Goal: Task Accomplishment & Management: Use online tool/utility

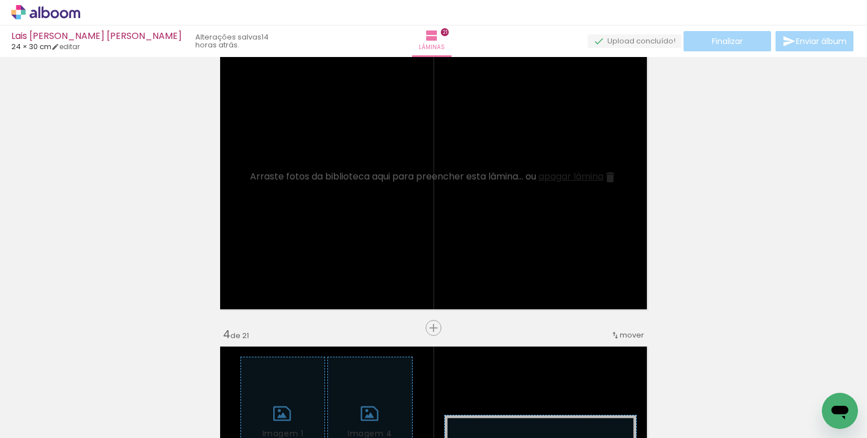
scroll to position [655, 0]
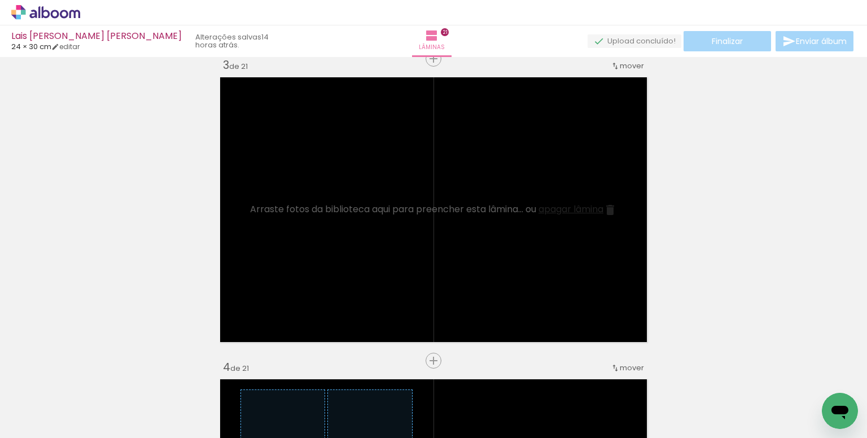
scroll to position [0, 5173]
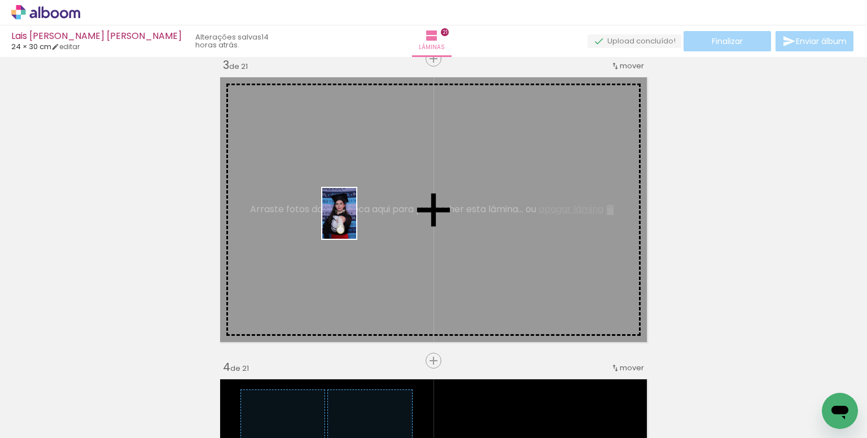
drag, startPoint x: 571, startPoint y: 407, endPoint x: 356, endPoint y: 222, distance: 283.5
click at [356, 222] on quentale-workspace at bounding box center [433, 219] width 867 height 438
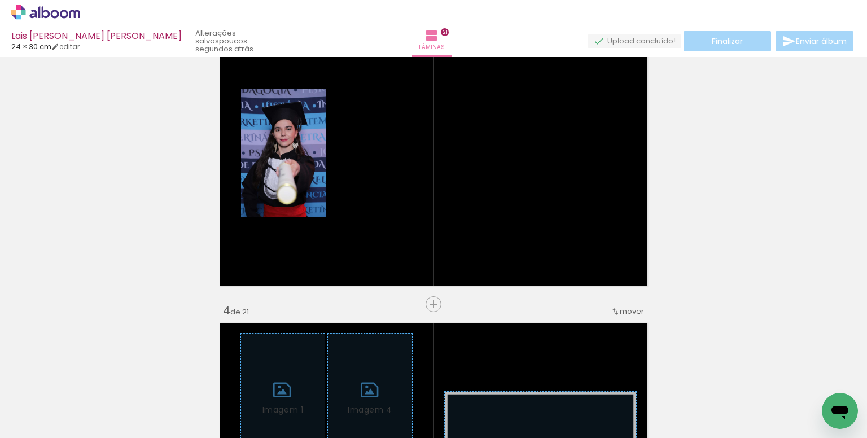
scroll to position [0, 619]
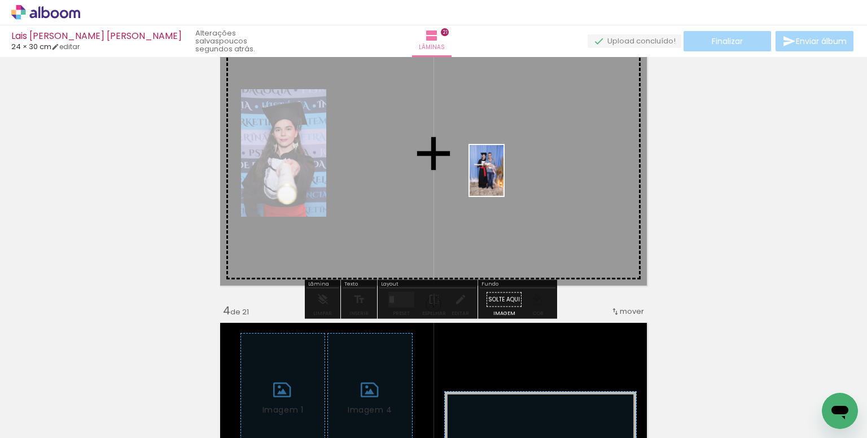
drag, startPoint x: 325, startPoint y: 394, endPoint x: 504, endPoint y: 179, distance: 279.9
click at [504, 179] on quentale-workspace at bounding box center [433, 219] width 867 height 438
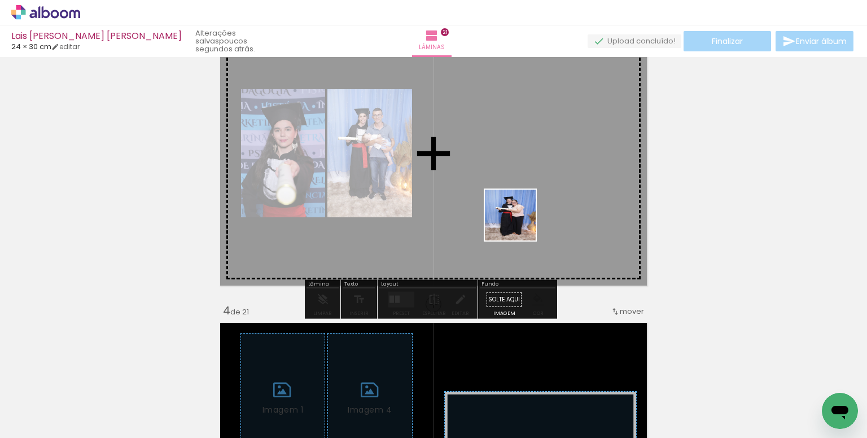
drag, startPoint x: 521, startPoint y: 399, endPoint x: 518, endPoint y: 213, distance: 186.4
click at [518, 213] on quentale-workspace at bounding box center [433, 219] width 867 height 438
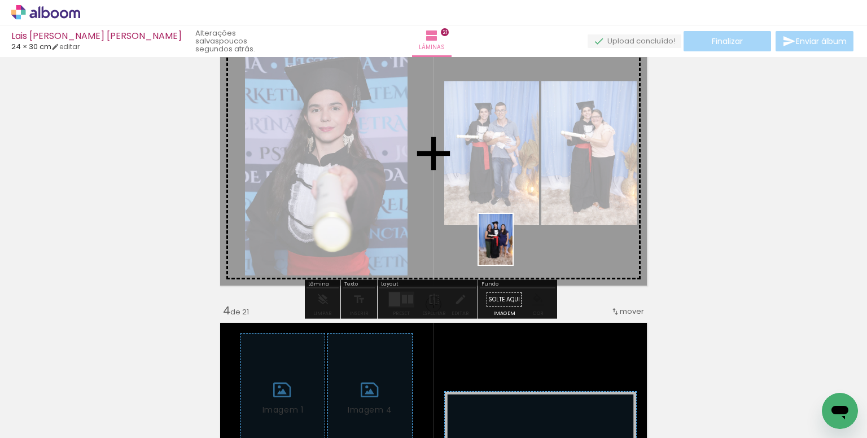
drag, startPoint x: 540, startPoint y: 299, endPoint x: 509, endPoint y: 239, distance: 67.2
click at [509, 239] on quentale-workspace at bounding box center [433, 219] width 867 height 438
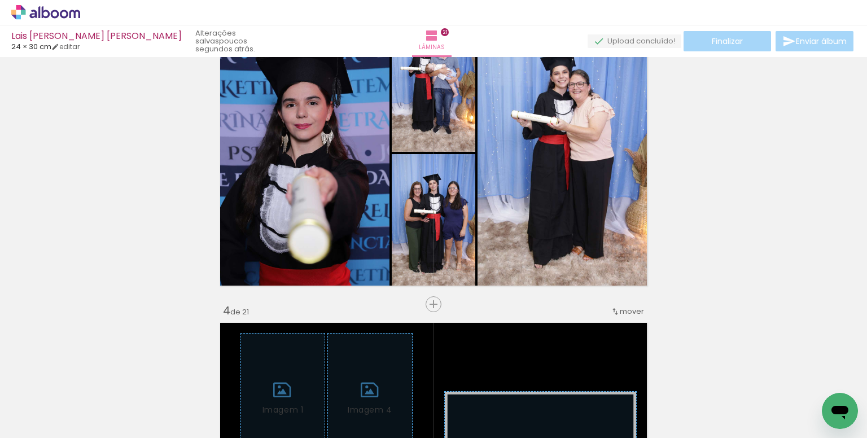
scroll to position [0, 1297]
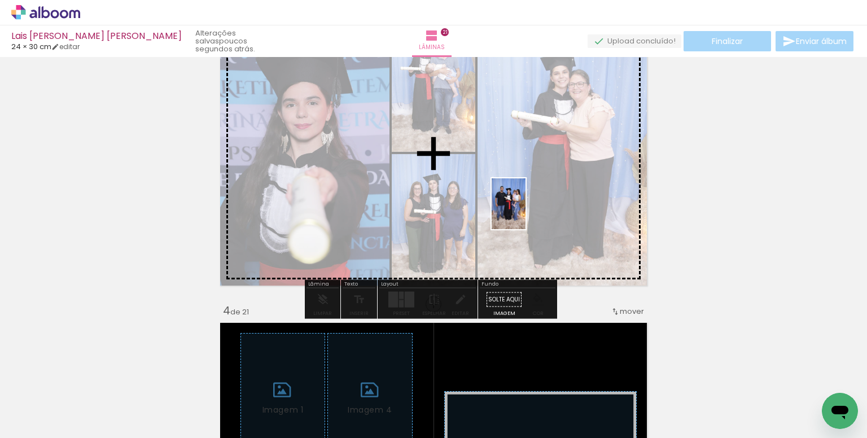
drag, startPoint x: 588, startPoint y: 400, endPoint x: 520, endPoint y: 193, distance: 218.7
click at [520, 193] on quentale-workspace at bounding box center [433, 219] width 867 height 438
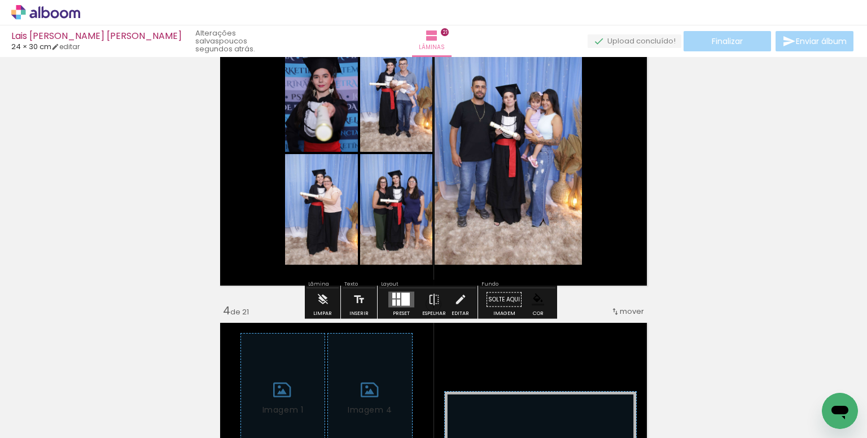
click at [401, 298] on div at bounding box center [405, 299] width 8 height 13
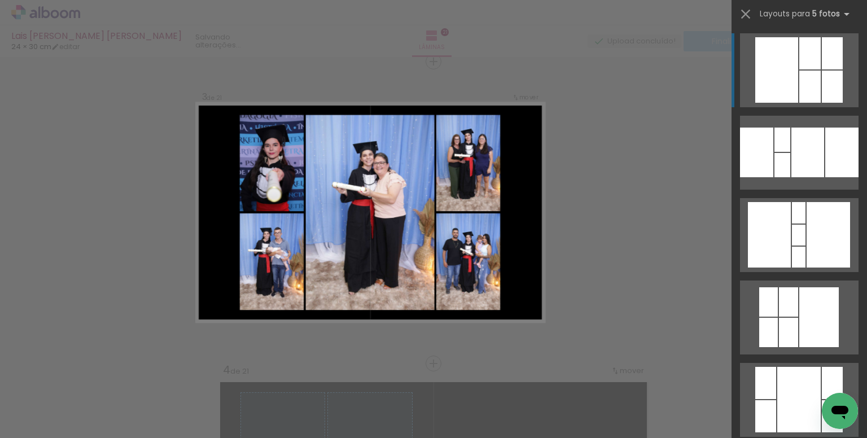
scroll to position [847, 0]
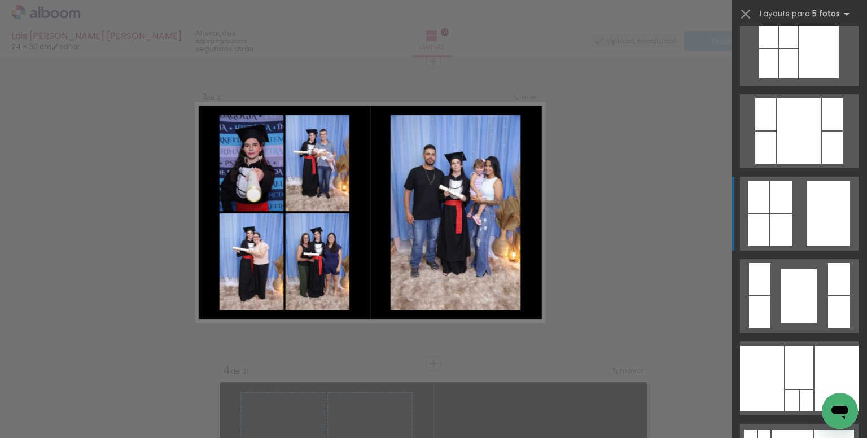
click at [818, 215] on div at bounding box center [828, 214] width 43 height 66
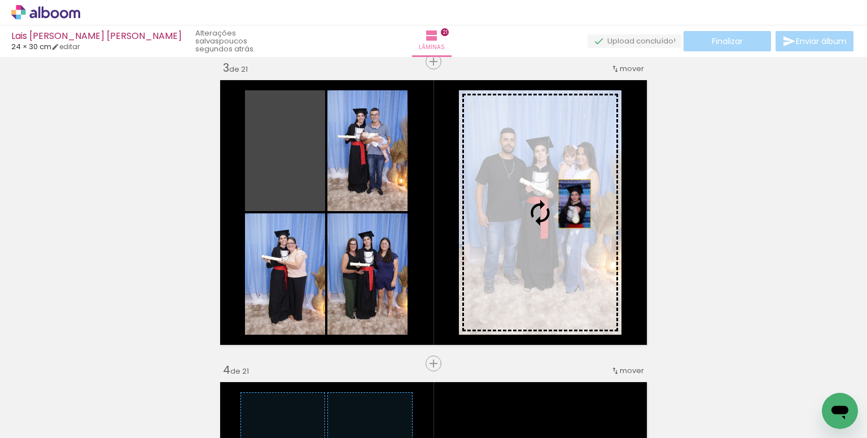
drag, startPoint x: 298, startPoint y: 172, endPoint x: 570, endPoint y: 204, distance: 274.0
click at [0, 0] on slot at bounding box center [0, 0] width 0 height 0
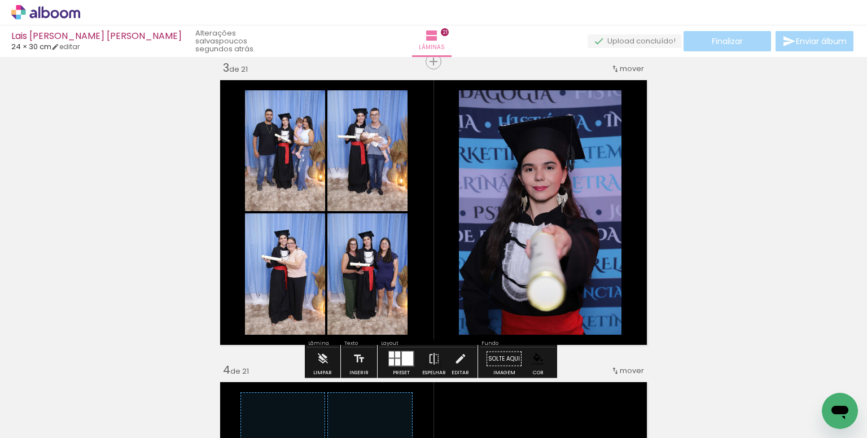
click at [564, 154] on paper-item at bounding box center [574, 153] width 20 height 8
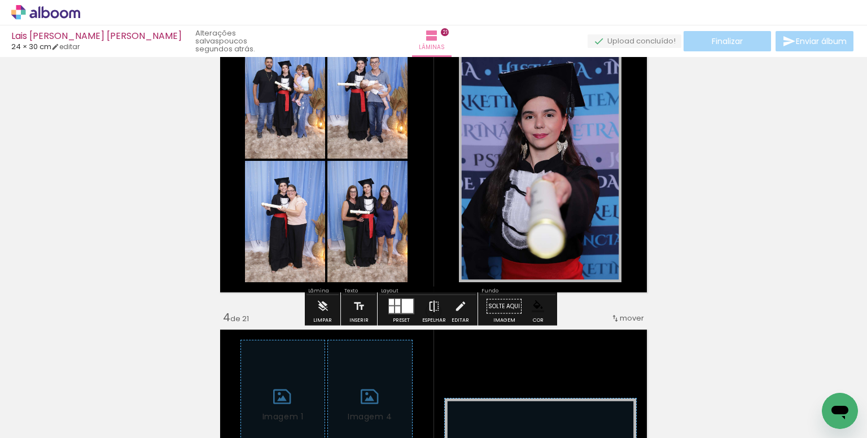
scroll to position [675, 0]
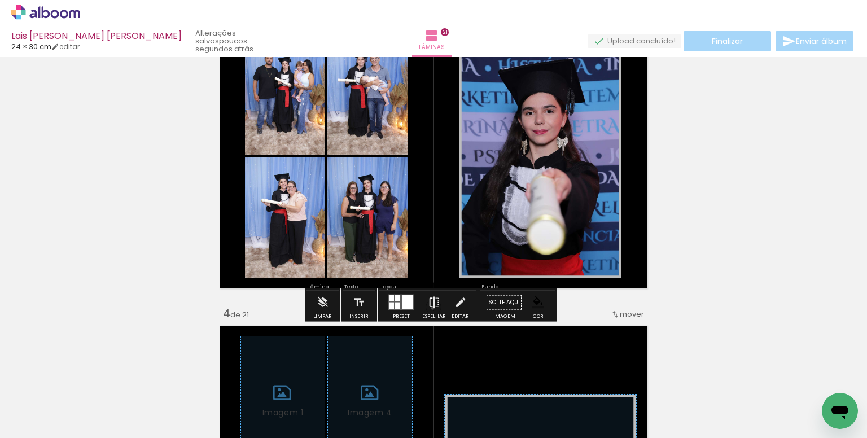
click at [430, 308] on iron-icon at bounding box center [434, 302] width 12 height 23
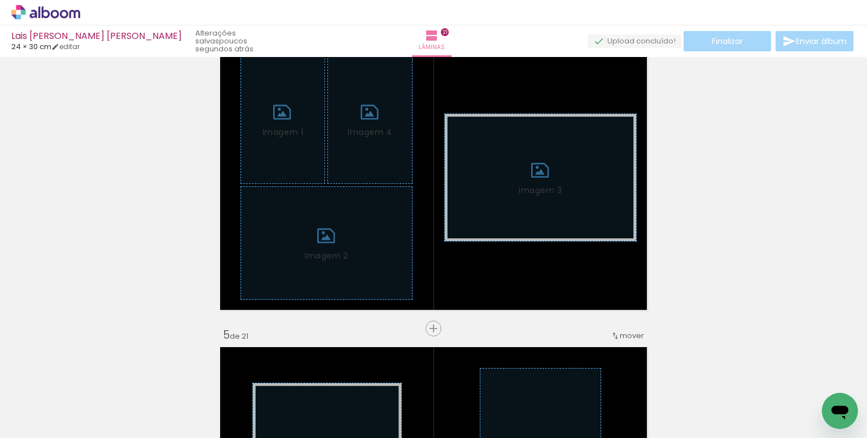
scroll to position [957, 0]
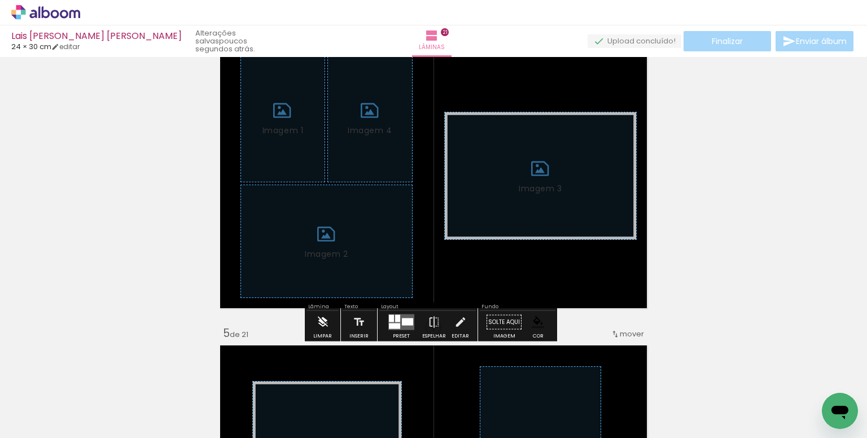
click at [321, 321] on iron-icon at bounding box center [323, 322] width 12 height 23
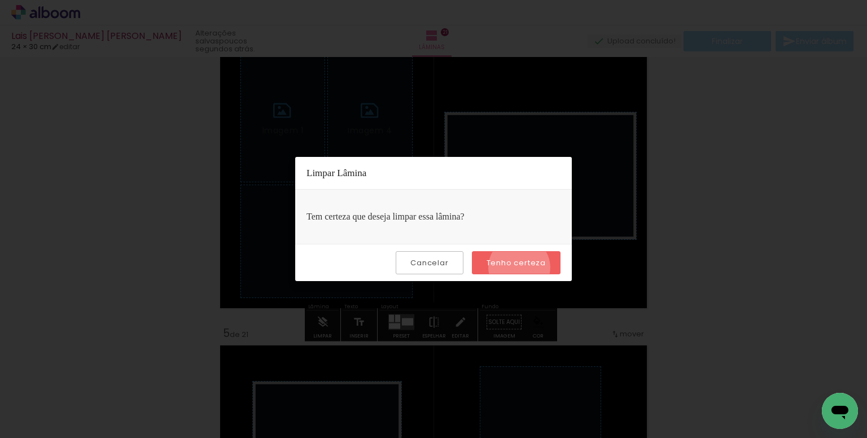
click at [0, 0] on slot "Tenho certeza" at bounding box center [0, 0] width 0 height 0
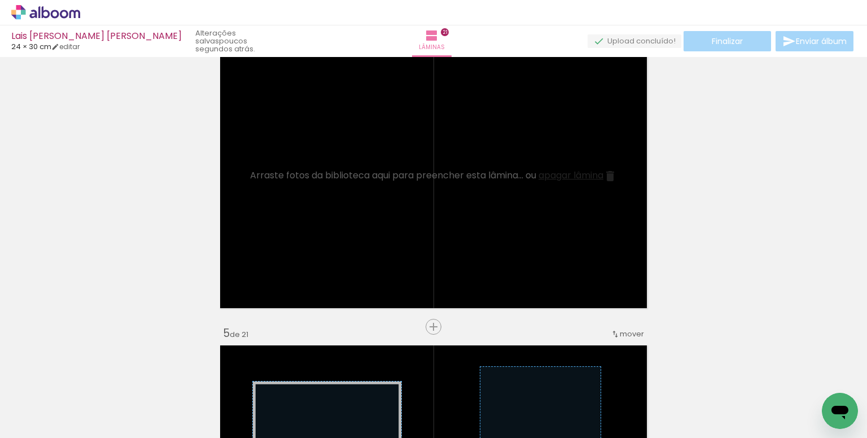
scroll to position [0, 3712]
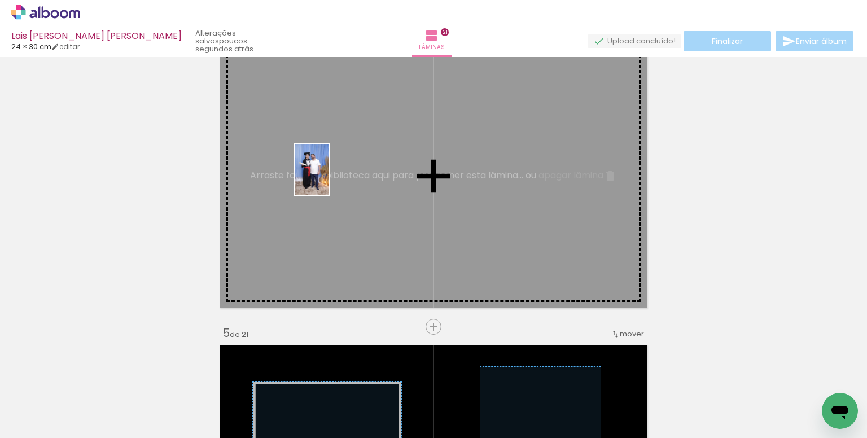
drag, startPoint x: 256, startPoint y: 392, endPoint x: 497, endPoint y: 335, distance: 247.9
click at [330, 178] on quentale-workspace at bounding box center [433, 219] width 867 height 438
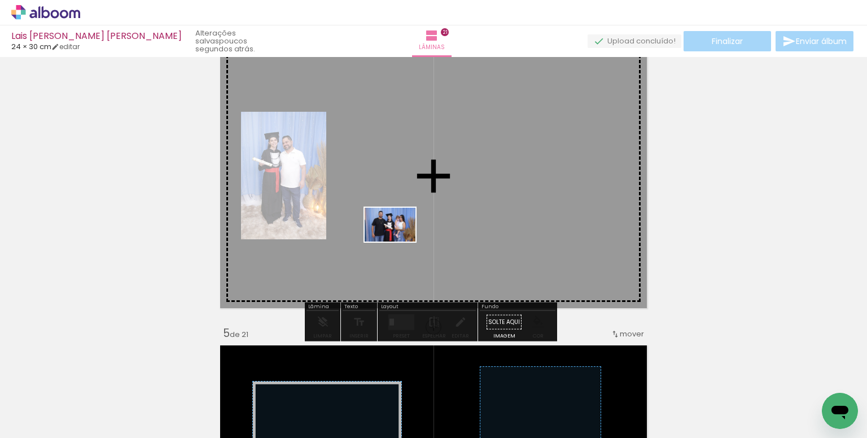
drag, startPoint x: 383, startPoint y: 394, endPoint x: 506, endPoint y: 356, distance: 128.1
click at [402, 242] on quentale-workspace at bounding box center [433, 219] width 867 height 438
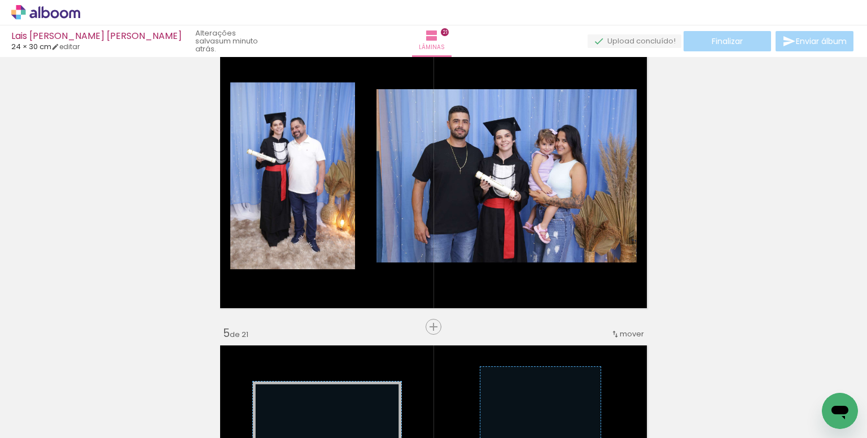
scroll to position [0, 4166]
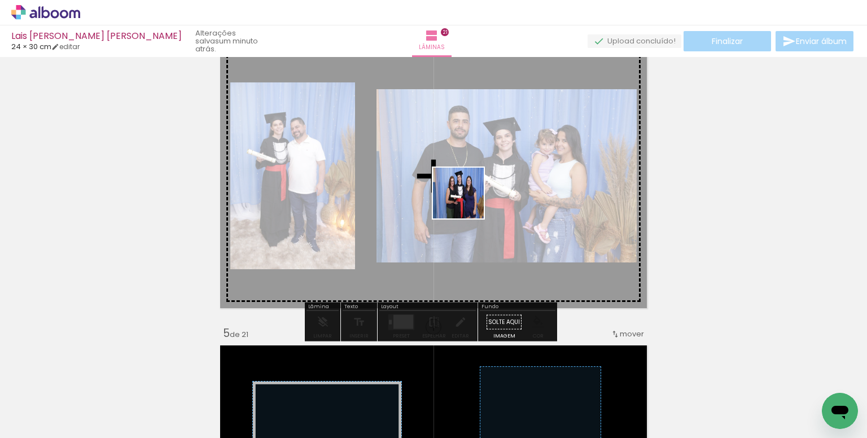
drag, startPoint x: 639, startPoint y: 396, endPoint x: 465, endPoint y: 201, distance: 261.2
click at [465, 201] on quentale-workspace at bounding box center [433, 219] width 867 height 438
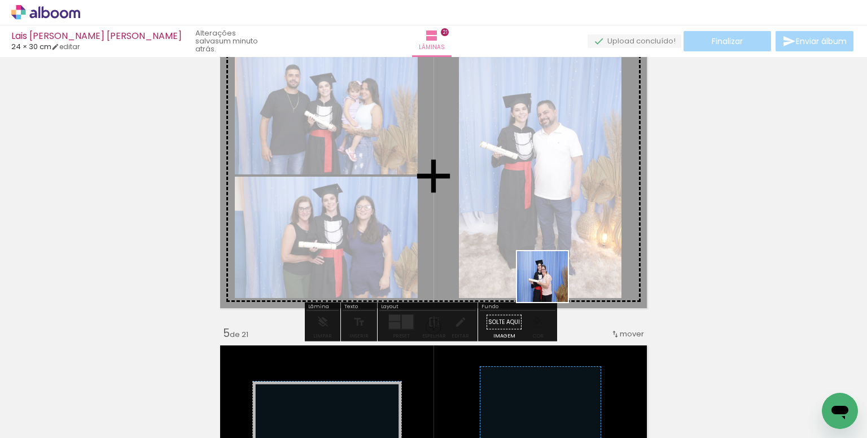
drag, startPoint x: 675, startPoint y: 355, endPoint x: 451, endPoint y: 225, distance: 259.4
click at [451, 225] on quentale-workspace at bounding box center [433, 219] width 867 height 438
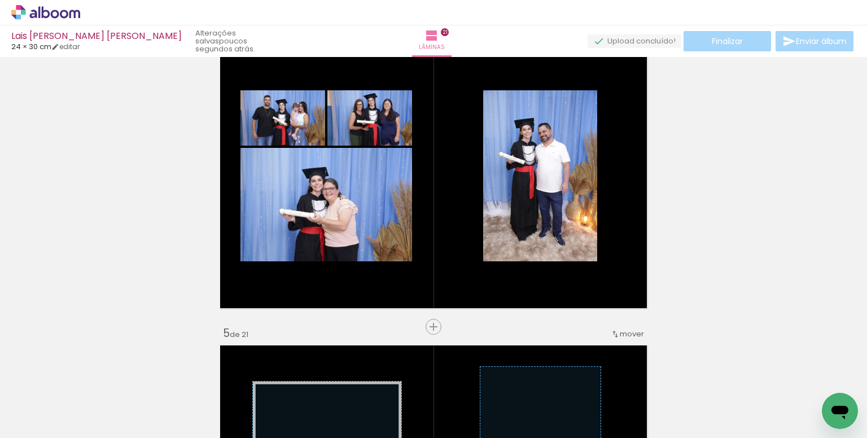
scroll to position [0, 2022]
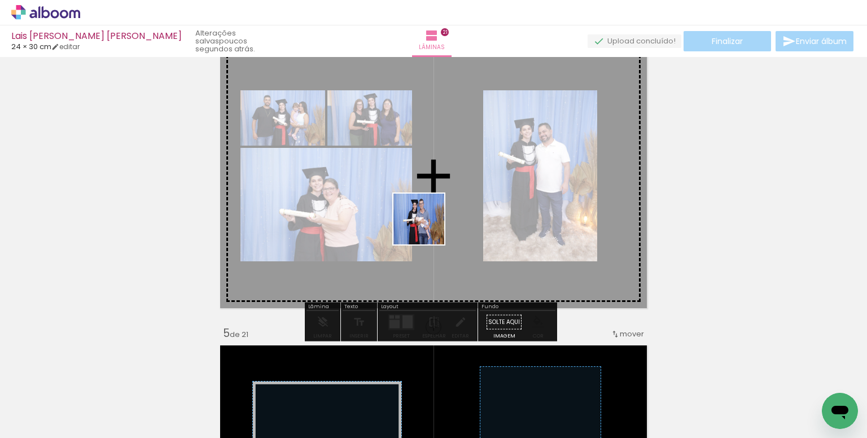
drag, startPoint x: 505, startPoint y: 404, endPoint x: 427, endPoint y: 226, distance: 194.2
click at [427, 226] on quentale-workspace at bounding box center [433, 219] width 867 height 438
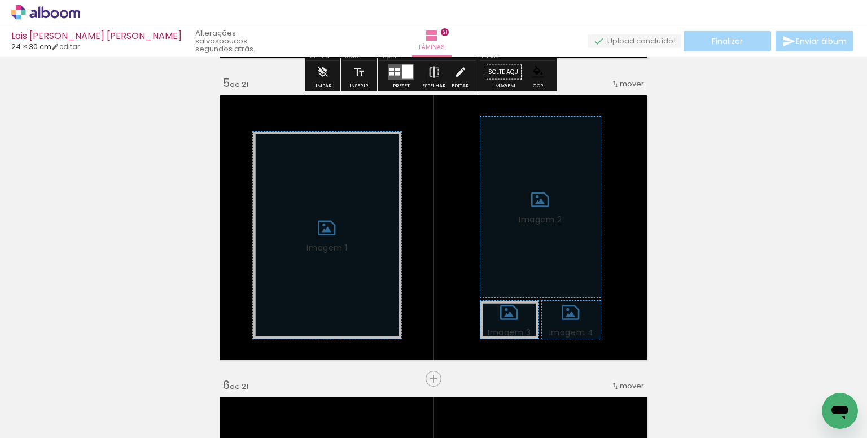
scroll to position [1239, 0]
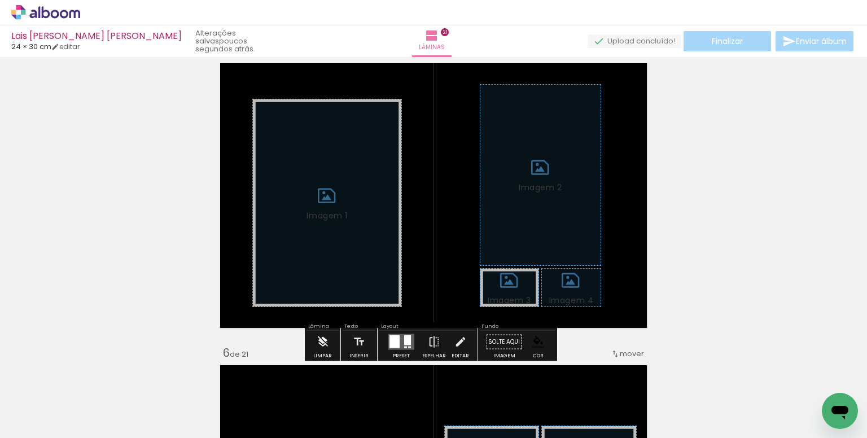
click at [323, 346] on iron-icon at bounding box center [323, 342] width 12 height 23
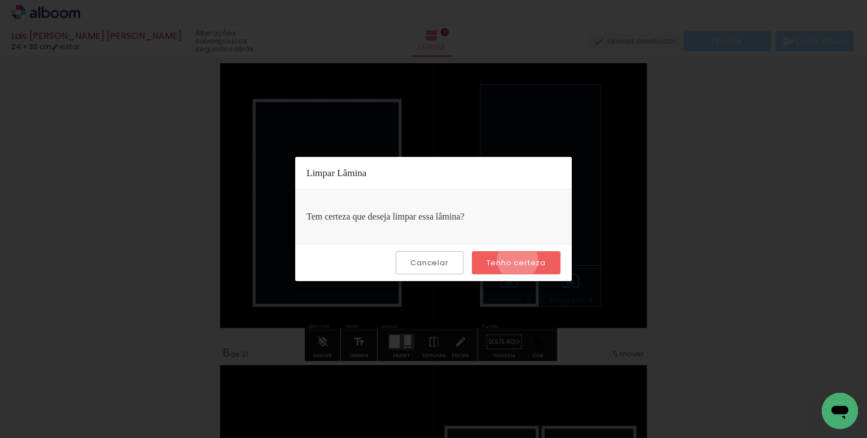
click at [0, 0] on slot "Tenho certeza" at bounding box center [0, 0] width 0 height 0
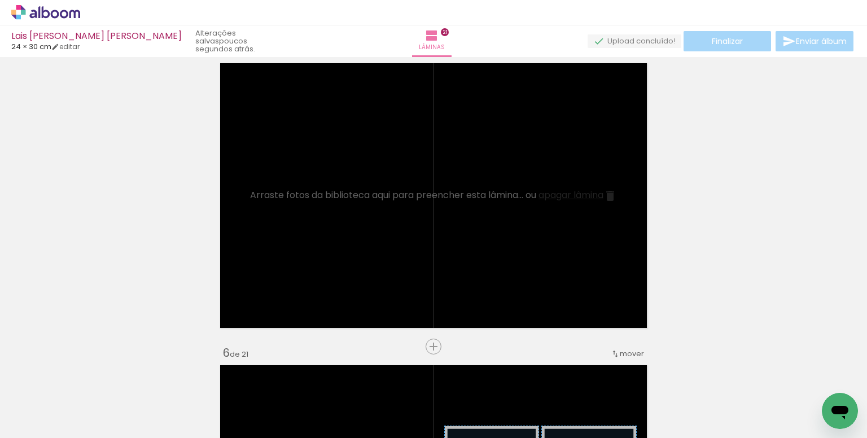
scroll to position [0, 0]
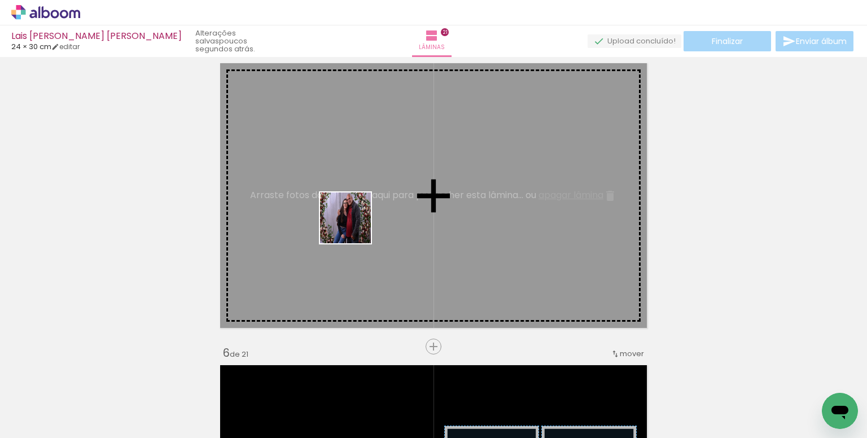
drag, startPoint x: 346, startPoint y: 287, endPoint x: 268, endPoint y: 364, distance: 108.6
click at [354, 228] on quentale-workspace at bounding box center [433, 219] width 867 height 438
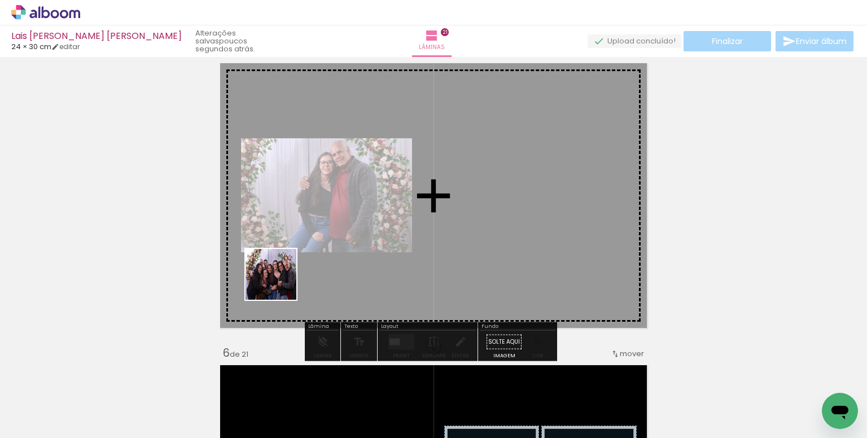
drag, startPoint x: 200, startPoint y: 386, endPoint x: 400, endPoint y: 346, distance: 203.8
click at [312, 230] on quentale-workspace at bounding box center [433, 219] width 867 height 438
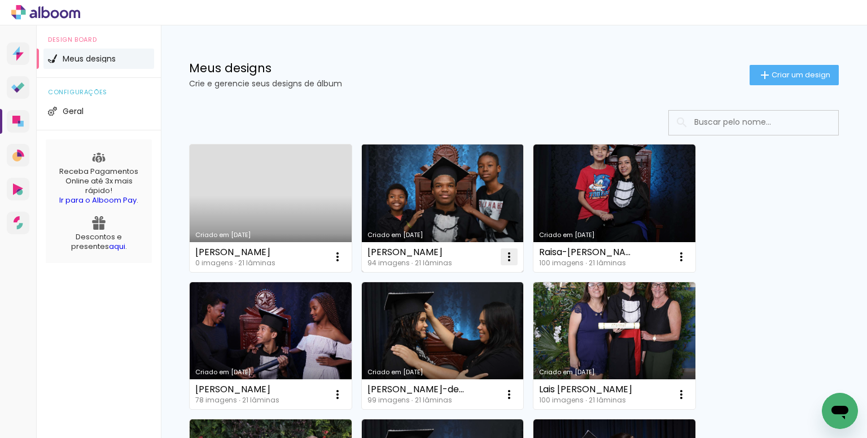
drag, startPoint x: 513, startPoint y: 256, endPoint x: 501, endPoint y: 257, distance: 11.3
click at [513, 256] on iron-icon at bounding box center [510, 257] width 14 height 14
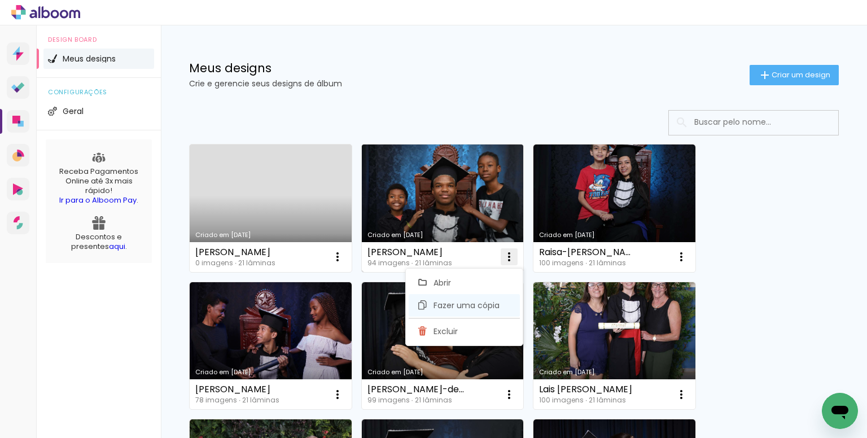
click at [433, 308] on paper-item "Fazer uma cópia" at bounding box center [464, 305] width 111 height 23
type input "Cópia de Rodrigo-de-andrade-batista-junior"
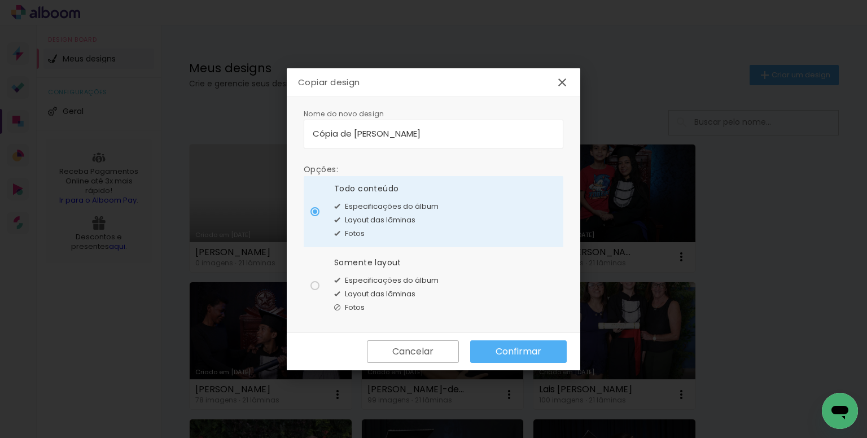
drag, startPoint x: 520, startPoint y: 129, endPoint x: 213, endPoint y: 106, distance: 306.9
click at [213, 106] on body "link( href="../../bower_components/polymer/polymer.html" rel="import" ) picture…" at bounding box center [433, 219] width 867 height 438
type input "maria eduarda"
type paper-input "maria eduarda"
click at [405, 136] on input "maria eduarda" at bounding box center [434, 133] width 242 height 13
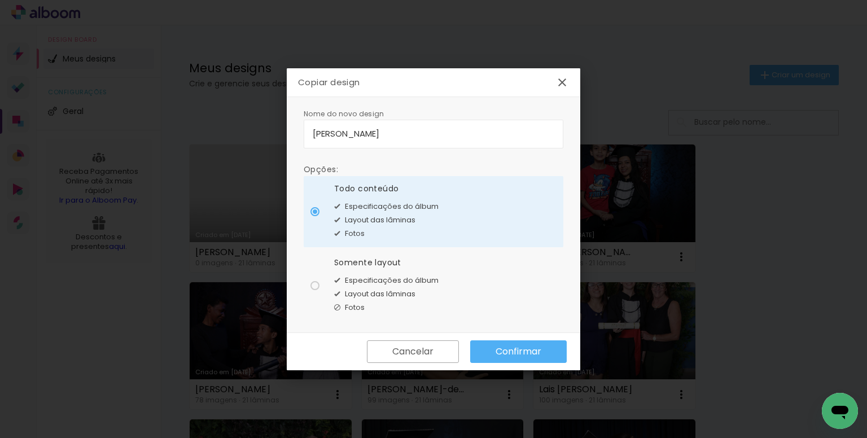
type input "[PERSON_NAME]"
type paper-input "[PERSON_NAME]"
click at [400, 296] on span "Layout das lâminas" at bounding box center [380, 294] width 71 height 11
type paper-radio-button "on"
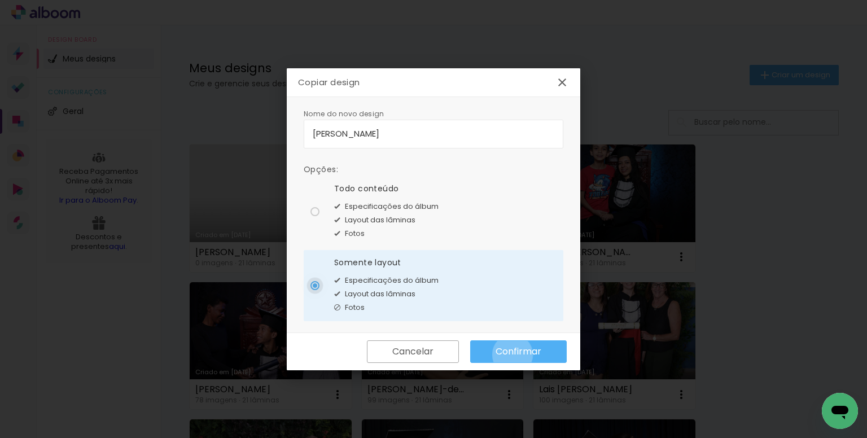
click at [0, 0] on slot "Confirmar" at bounding box center [0, 0] width 0 height 0
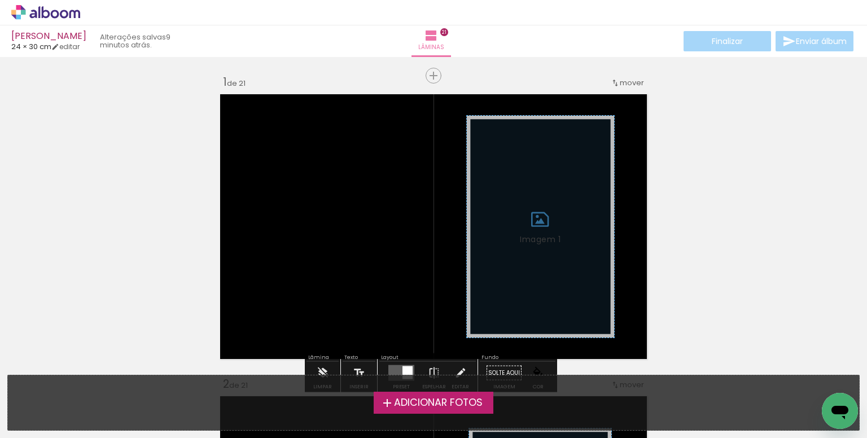
click at [456, 398] on span "Adicionar Fotos" at bounding box center [438, 403] width 89 height 10
click at [0, 0] on input "file" at bounding box center [0, 0] width 0 height 0
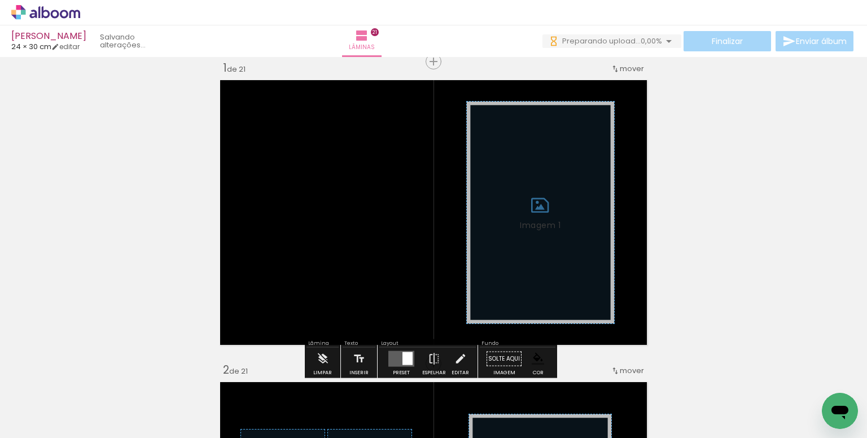
scroll to position [0, 630]
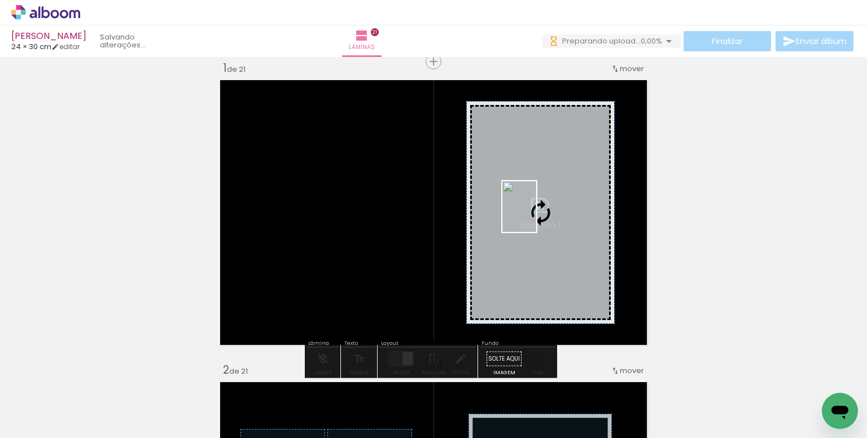
drag, startPoint x: 510, startPoint y: 403, endPoint x: 536, endPoint y: 215, distance: 189.3
click at [536, 215] on quentale-workspace at bounding box center [433, 219] width 867 height 438
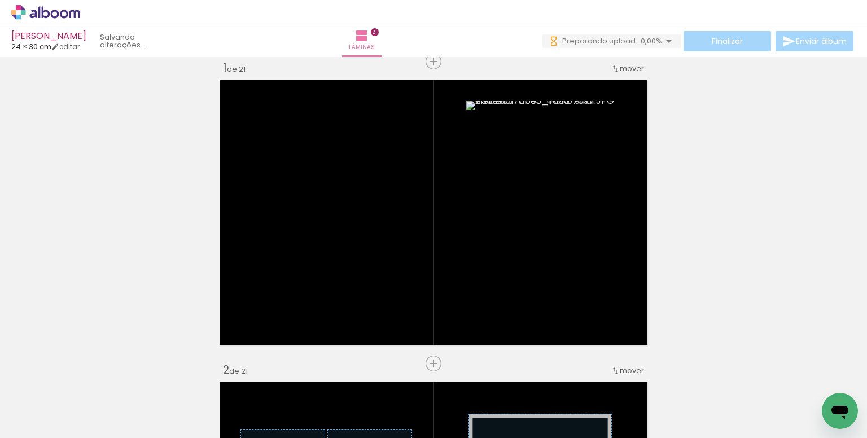
scroll to position [0, 2839]
click at [41, 403] on input "Todas as fotos" at bounding box center [31, 404] width 43 height 10
click at [0, 0] on slot "Não utilizadas" at bounding box center [0, 0] width 0 height 0
type input "Não utilizadas"
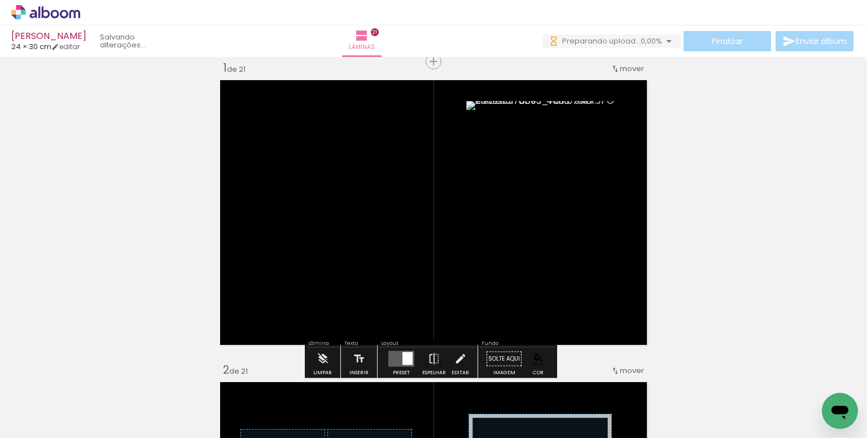
click at [581, 158] on paper-item at bounding box center [581, 155] width 20 height 8
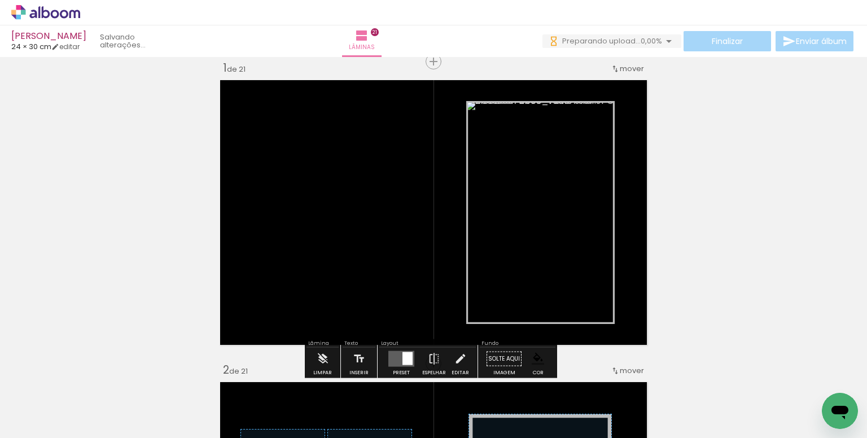
click at [579, 159] on paper-item at bounding box center [581, 163] width 20 height 8
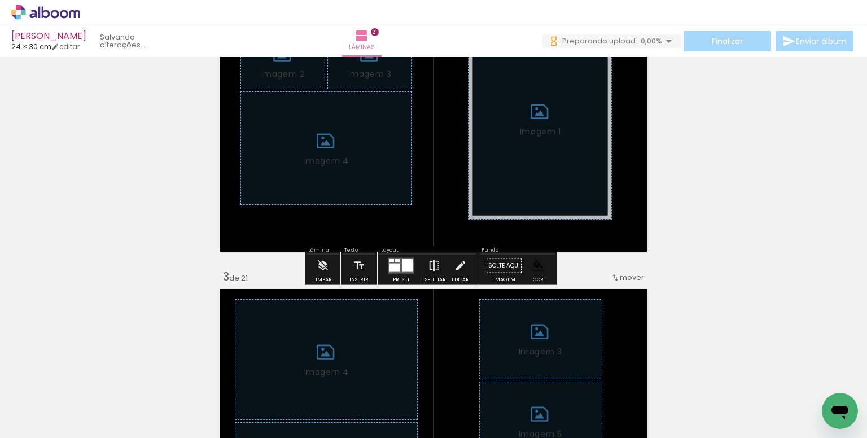
click at [321, 264] on iron-icon at bounding box center [323, 266] width 12 height 23
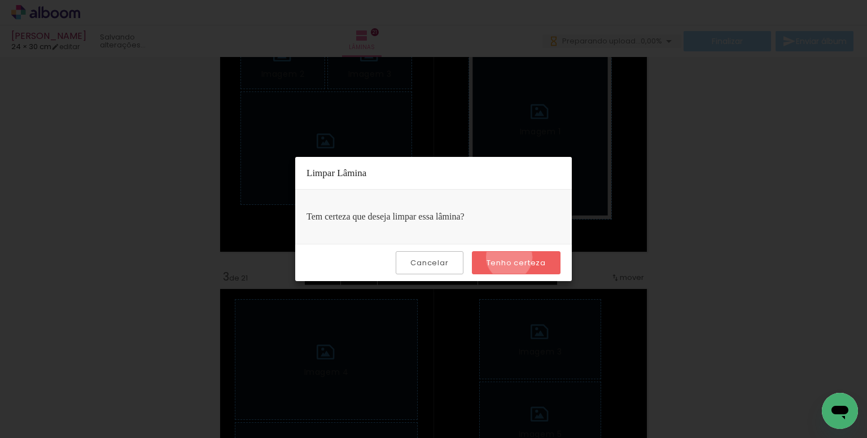
click at [0, 0] on slot "Tenho certeza" at bounding box center [0, 0] width 0 height 0
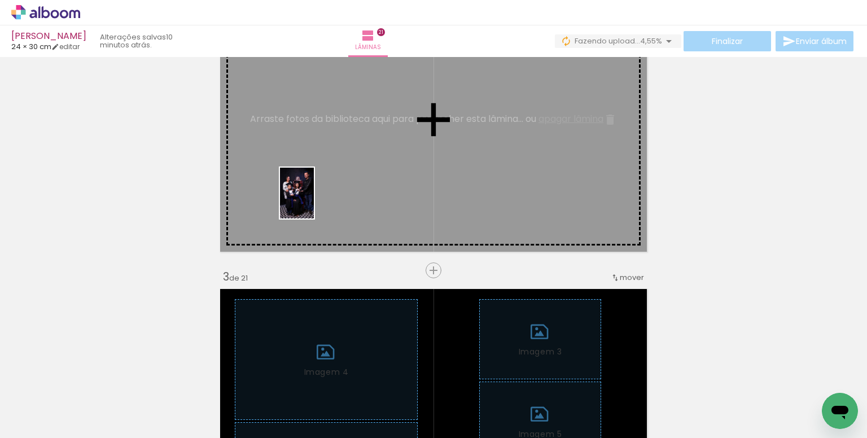
drag, startPoint x: 192, startPoint y: 354, endPoint x: 161, endPoint y: 342, distance: 32.7
click at [315, 202] on quentale-workspace at bounding box center [433, 219] width 867 height 438
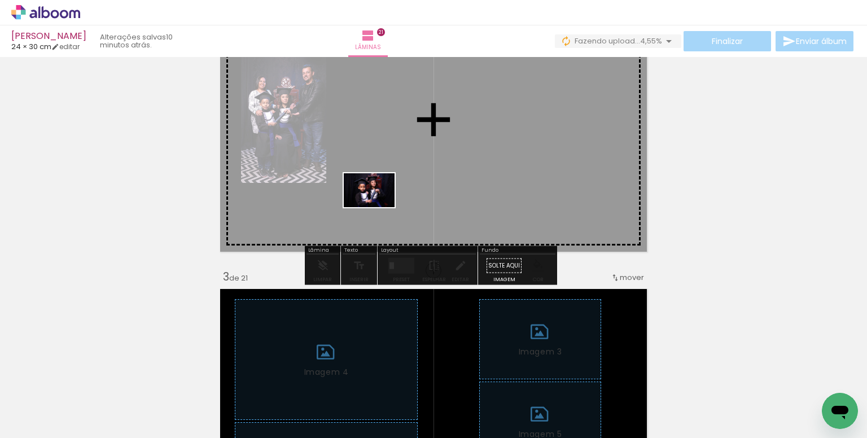
drag, startPoint x: 174, startPoint y: 371, endPoint x: 378, endPoint y: 207, distance: 261.0
click at [378, 207] on quentale-workspace at bounding box center [433, 219] width 867 height 438
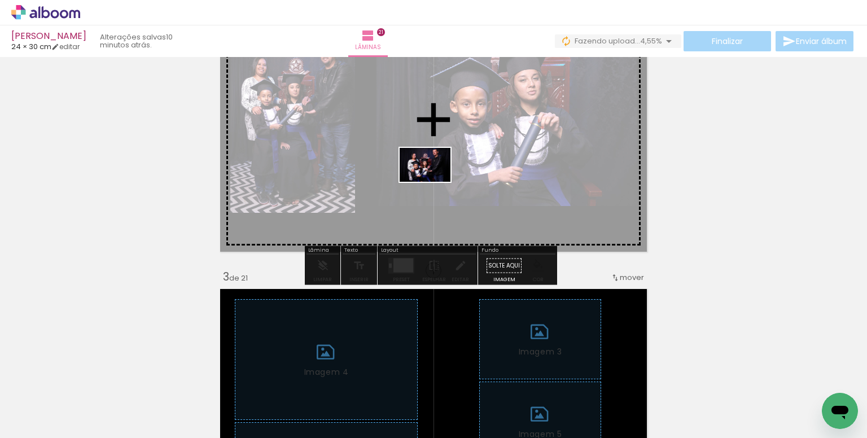
drag, startPoint x: 481, startPoint y: 400, endPoint x: 434, endPoint y: 182, distance: 223.6
click at [434, 182] on quentale-workspace at bounding box center [433, 219] width 867 height 438
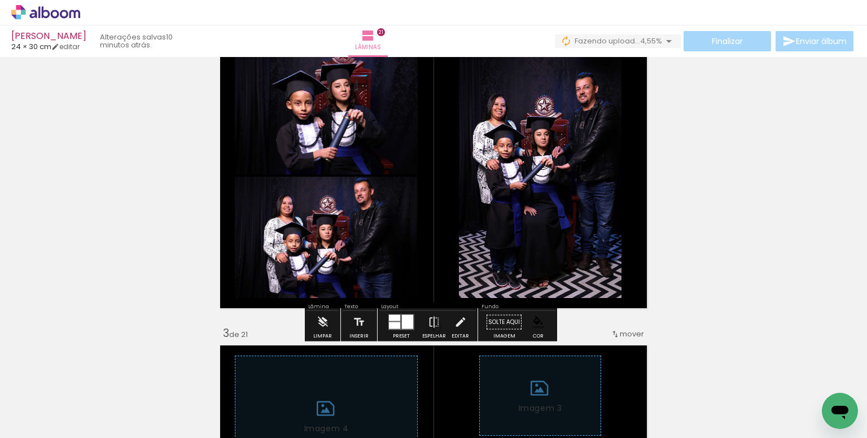
click at [571, 114] on paper-item at bounding box center [574, 116] width 20 height 8
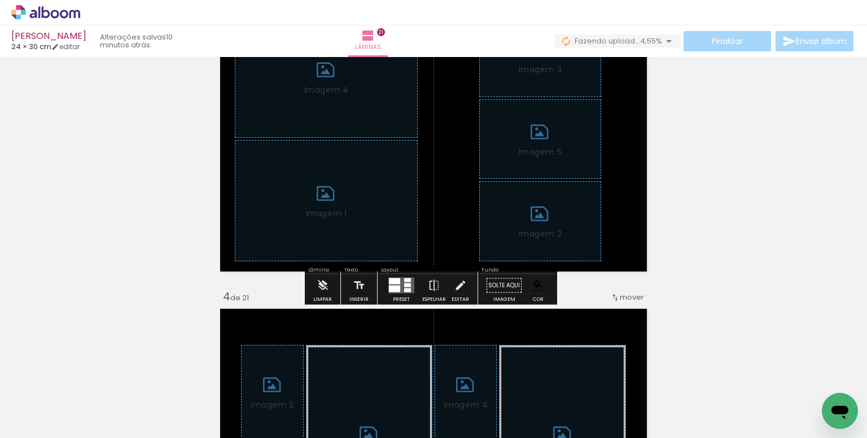
drag, startPoint x: 321, startPoint y: 286, endPoint x: 409, endPoint y: 281, distance: 88.8
click at [325, 286] on iron-icon at bounding box center [323, 285] width 12 height 23
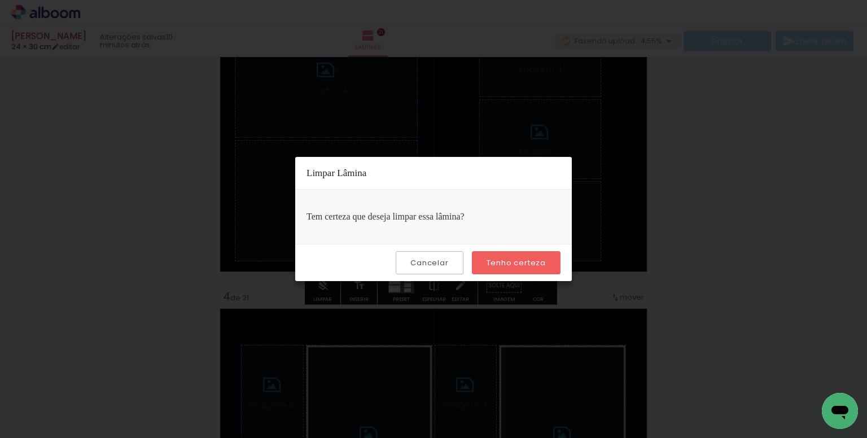
click at [512, 252] on paper-button "Tenho certeza" at bounding box center [516, 262] width 89 height 23
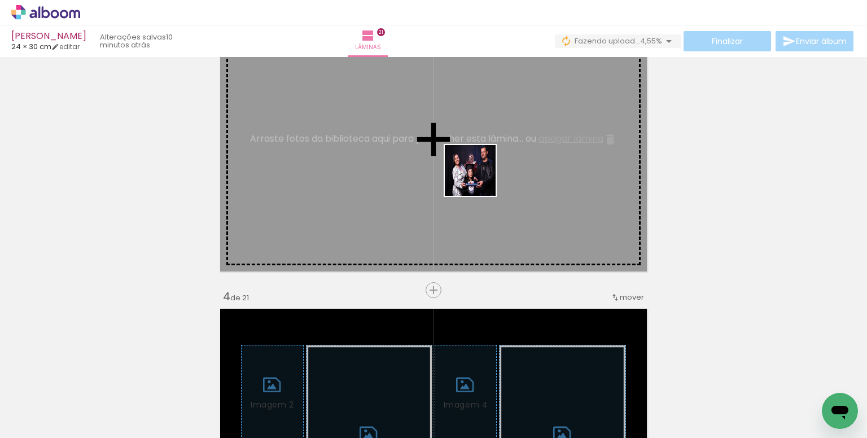
drag, startPoint x: 489, startPoint y: 407, endPoint x: 567, endPoint y: 389, distance: 80.1
click at [479, 184] on quentale-workspace at bounding box center [433, 219] width 867 height 438
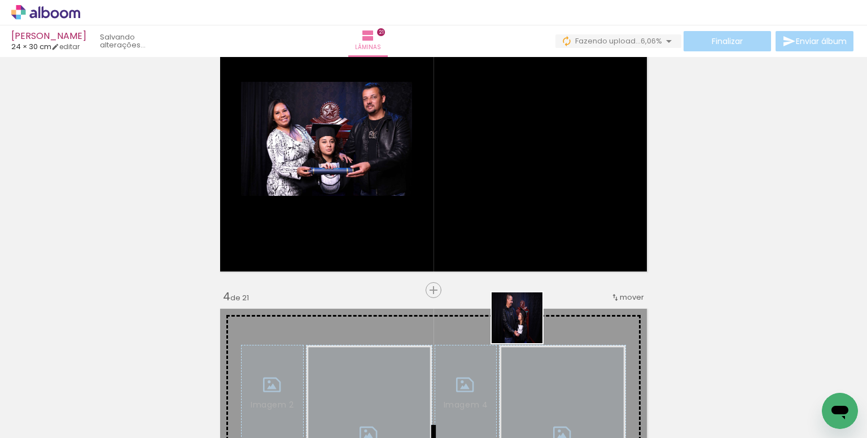
drag, startPoint x: 518, startPoint y: 392, endPoint x: 627, endPoint y: 360, distance: 114.2
click at [521, 160] on quentale-workspace at bounding box center [433, 219] width 867 height 438
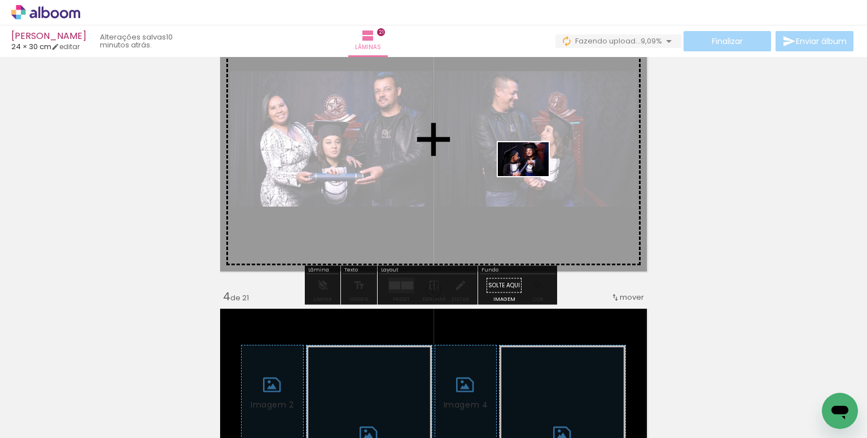
drag, startPoint x: 754, startPoint y: 387, endPoint x: 532, endPoint y: 176, distance: 306.0
click at [532, 176] on quentale-workspace at bounding box center [433, 219] width 867 height 438
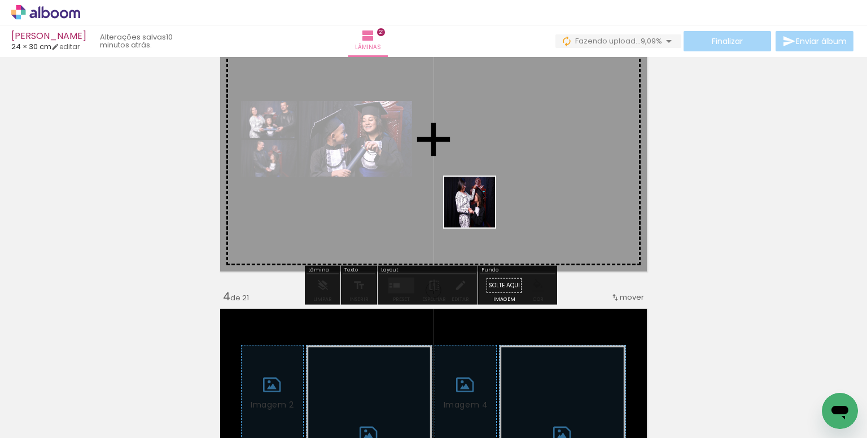
drag, startPoint x: 450, startPoint y: 396, endPoint x: 455, endPoint y: 245, distance: 151.4
click at [478, 209] on quentale-workspace at bounding box center [433, 219] width 867 height 438
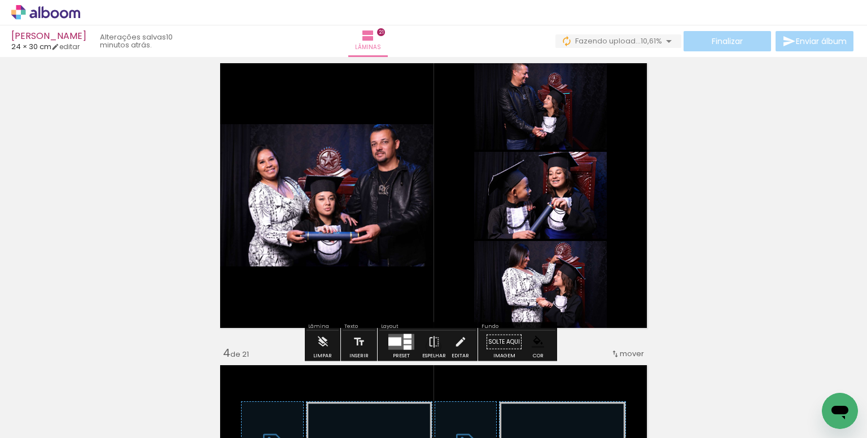
click at [330, 186] on paper-item at bounding box center [331, 186] width 20 height 8
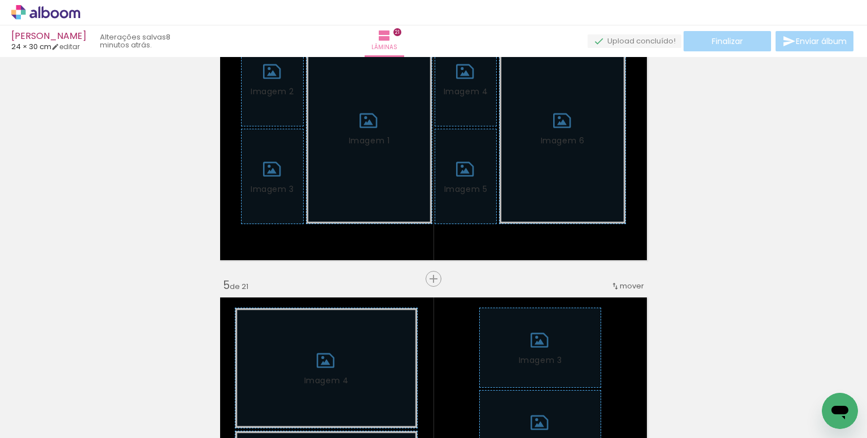
scroll to position [974, 0]
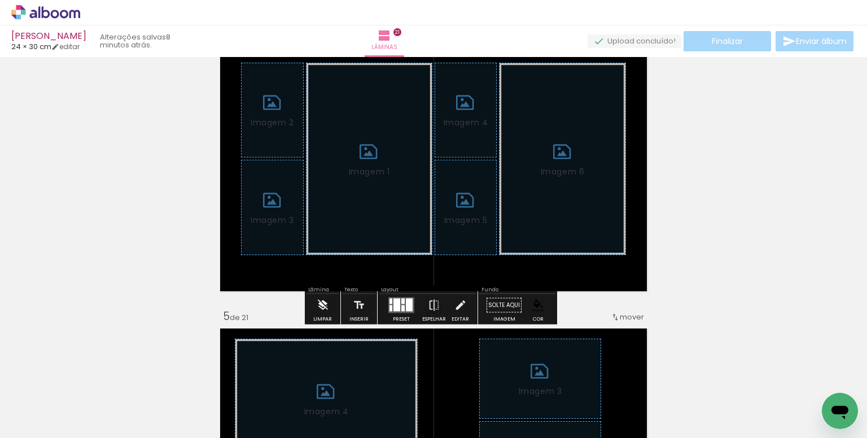
click at [318, 299] on iron-icon at bounding box center [323, 305] width 12 height 23
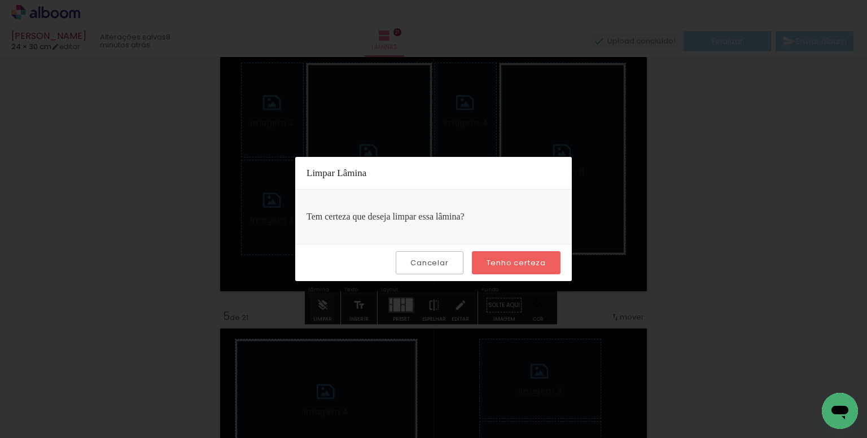
click at [509, 268] on paper-button "Tenho certeza" at bounding box center [516, 262] width 89 height 23
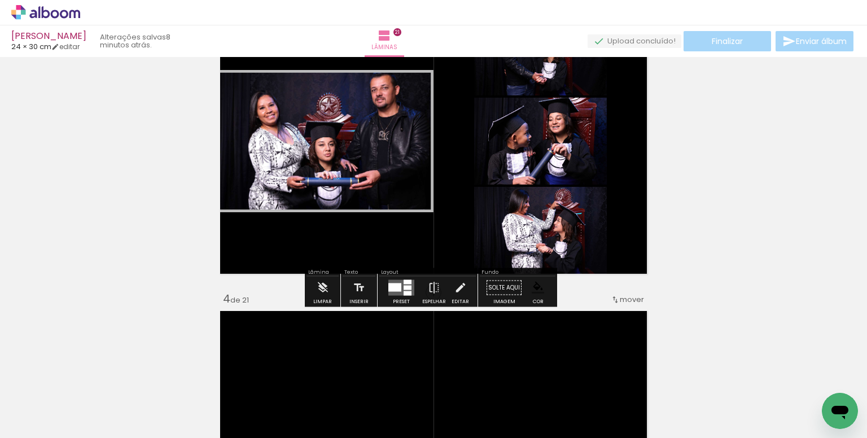
scroll to position [692, 0]
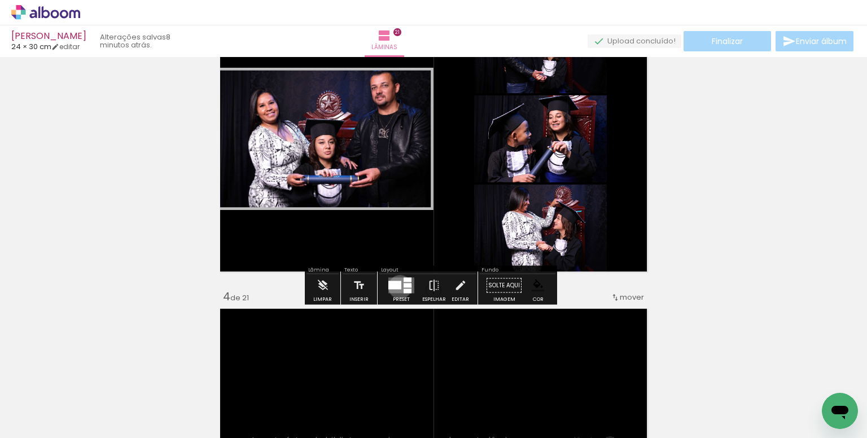
drag, startPoint x: 398, startPoint y: 286, endPoint x: 418, endPoint y: 286, distance: 20.3
click at [400, 287] on quentale-layouter at bounding box center [402, 286] width 26 height 16
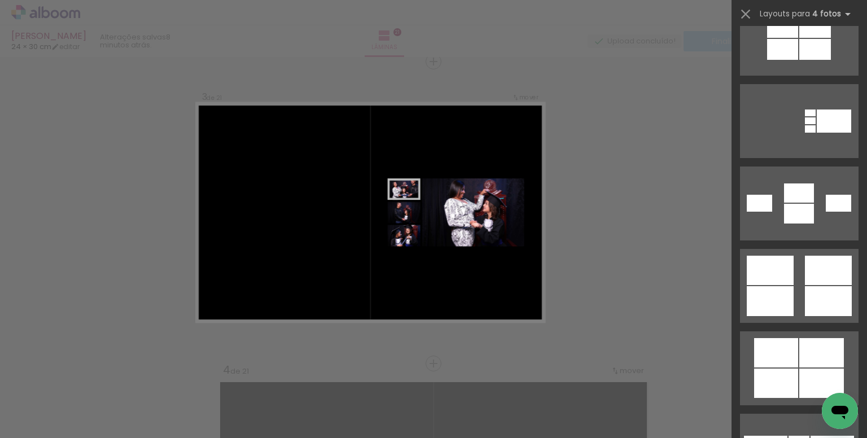
scroll to position [1638, 0]
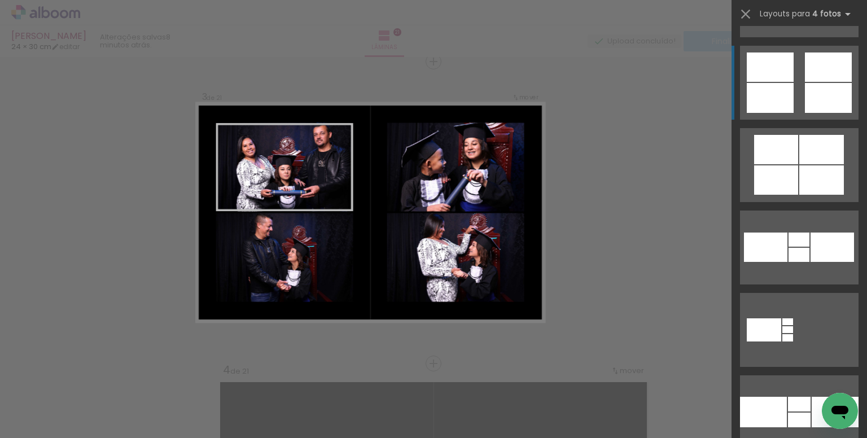
click at [798, 86] on quentale-layouter at bounding box center [799, 83] width 119 height 74
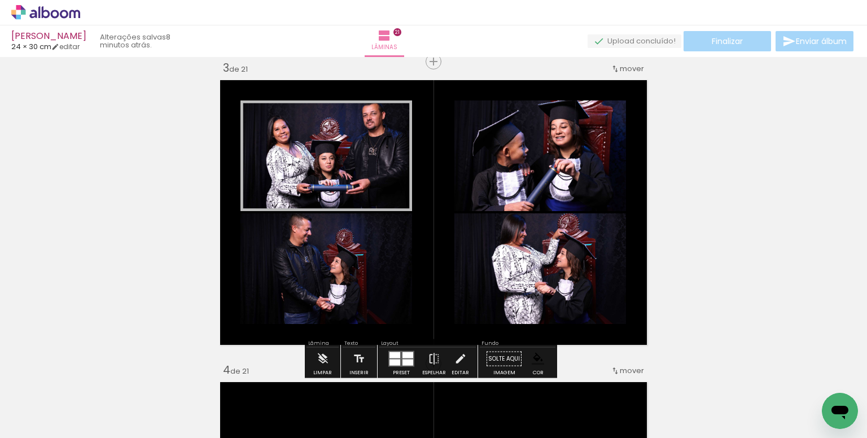
click at [351, 132] on paper-item at bounding box center [356, 131] width 20 height 8
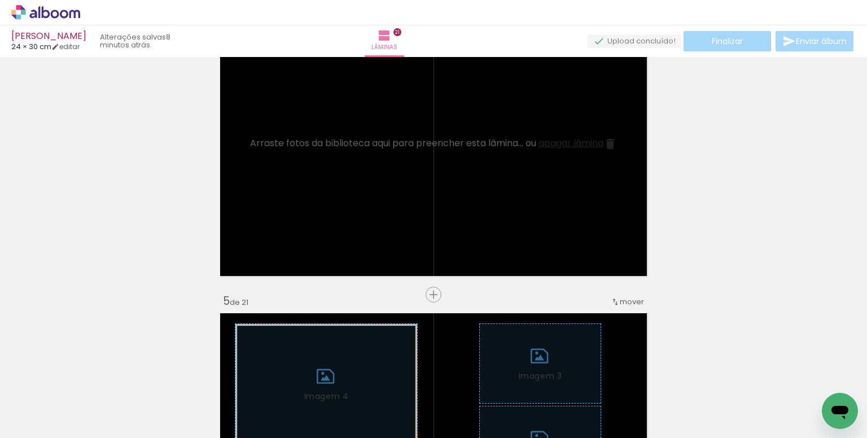
scroll to position [1014, 0]
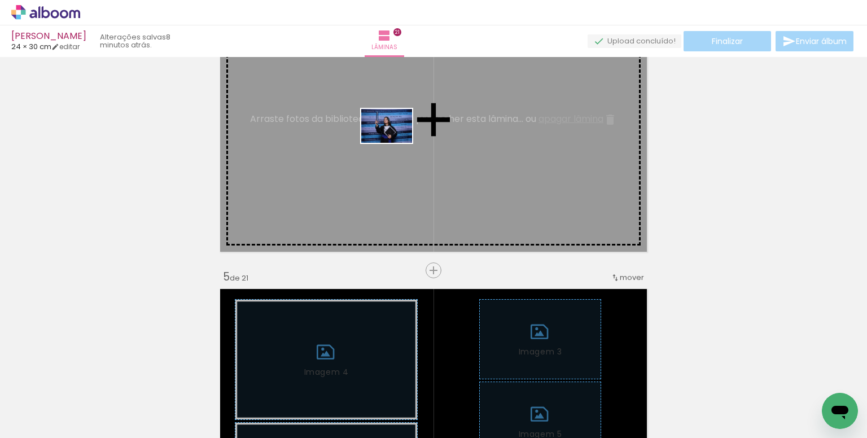
drag, startPoint x: 445, startPoint y: 395, endPoint x: 395, endPoint y: 143, distance: 257.3
click at [395, 143] on quentale-workspace at bounding box center [433, 219] width 867 height 438
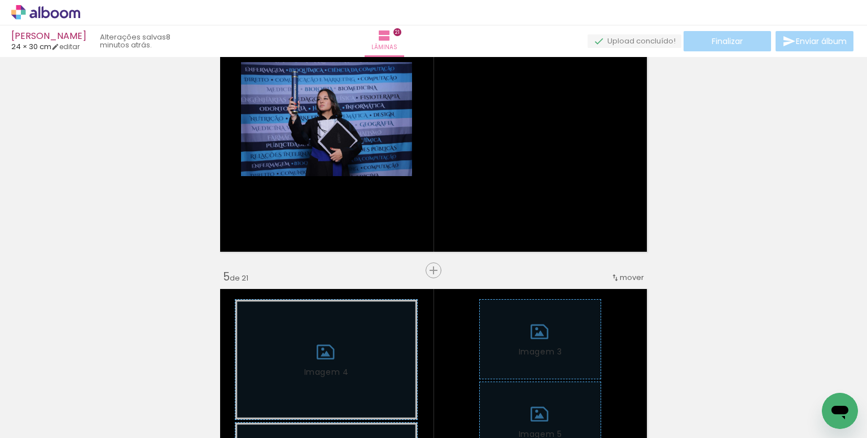
scroll to position [0, 86]
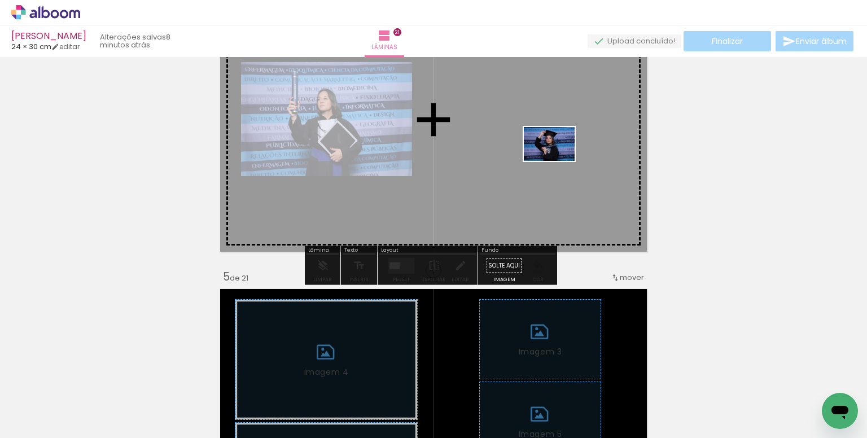
click at [558, 161] on quentale-workspace at bounding box center [433, 219] width 867 height 438
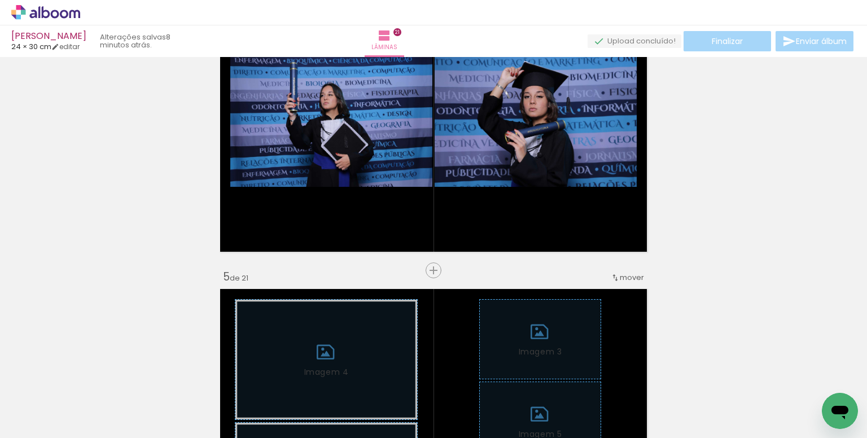
scroll to position [0, 1045]
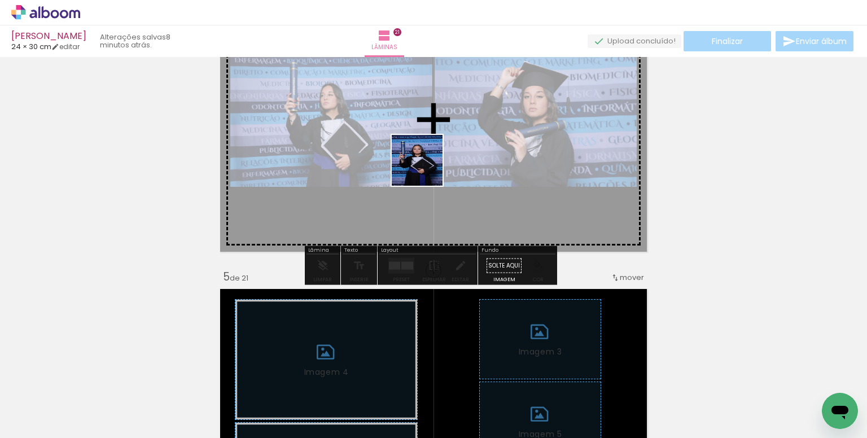
drag, startPoint x: 514, startPoint y: 376, endPoint x: 422, endPoint y: 164, distance: 230.7
click at [422, 164] on quentale-workspace at bounding box center [433, 219] width 867 height 438
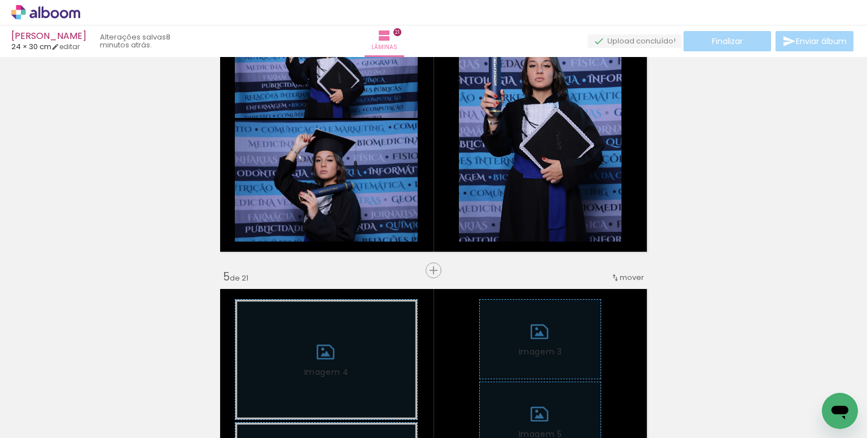
scroll to position [0, 1540]
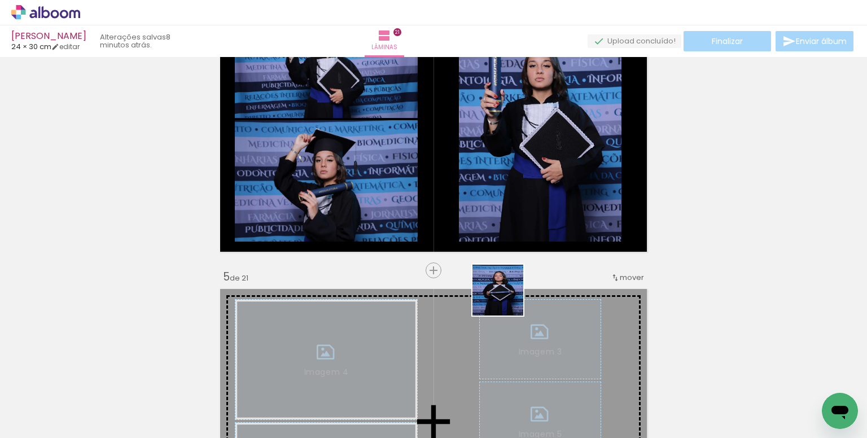
drag, startPoint x: 507, startPoint y: 299, endPoint x: 603, endPoint y: 376, distance: 122.9
click at [477, 208] on quentale-workspace at bounding box center [433, 219] width 867 height 438
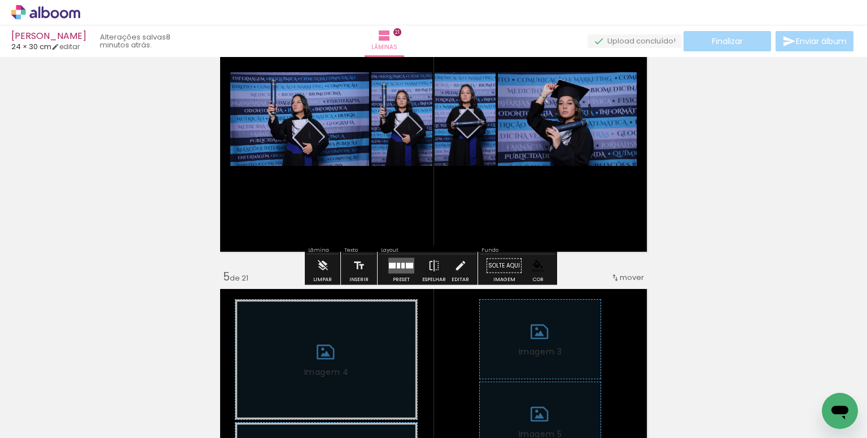
scroll to position [0, 2035]
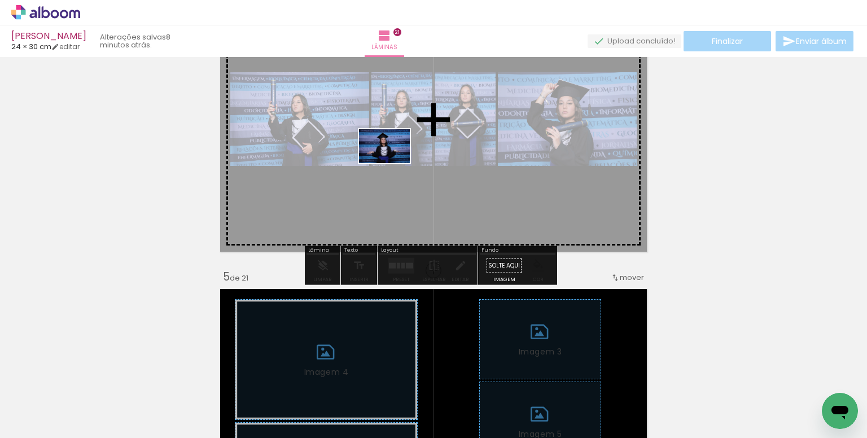
drag, startPoint x: 369, startPoint y: 372, endPoint x: 393, endPoint y: 163, distance: 209.8
click at [393, 163] on quentale-workspace at bounding box center [433, 219] width 867 height 438
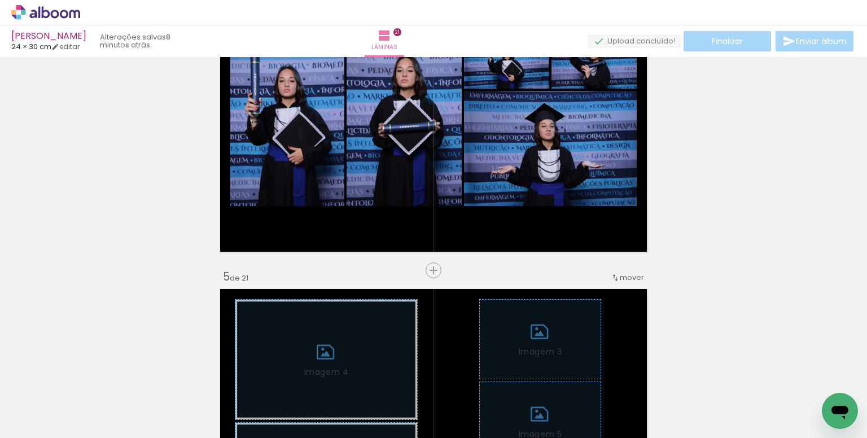
scroll to position [0, 2422]
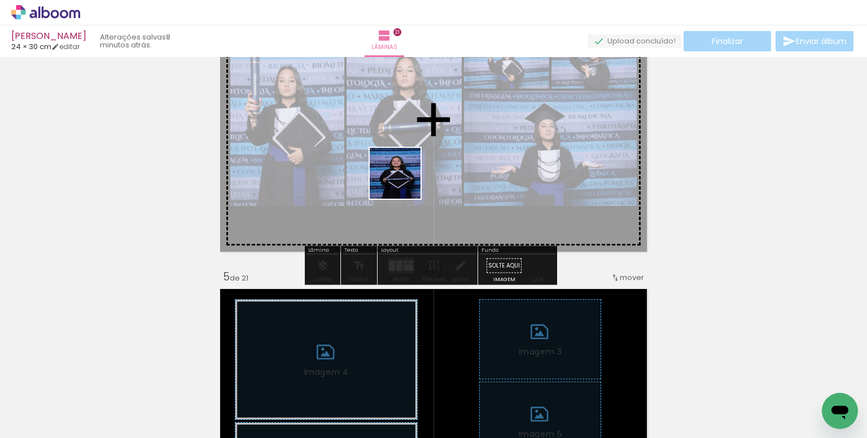
drag, startPoint x: 404, startPoint y: 400, endPoint x: 404, endPoint y: 182, distance: 218.5
click at [404, 182] on quentale-workspace at bounding box center [433, 219] width 867 height 438
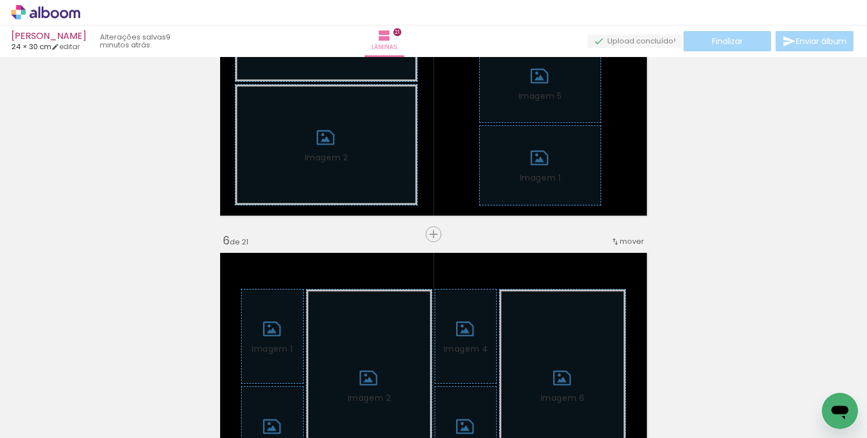
scroll to position [1352, 0]
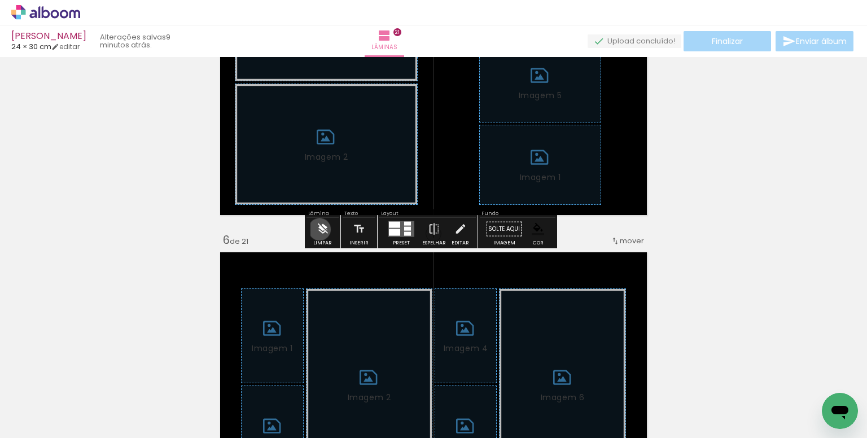
click at [321, 229] on iron-icon at bounding box center [323, 229] width 12 height 23
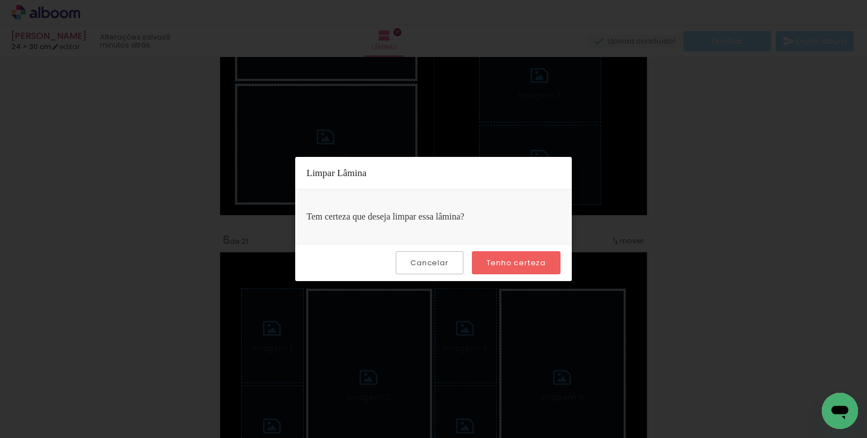
click at [483, 250] on div "Cancelar Tenho certeza" at bounding box center [433, 262] width 277 height 37
click at [486, 256] on paper-button "Tenho certeza" at bounding box center [516, 262] width 89 height 23
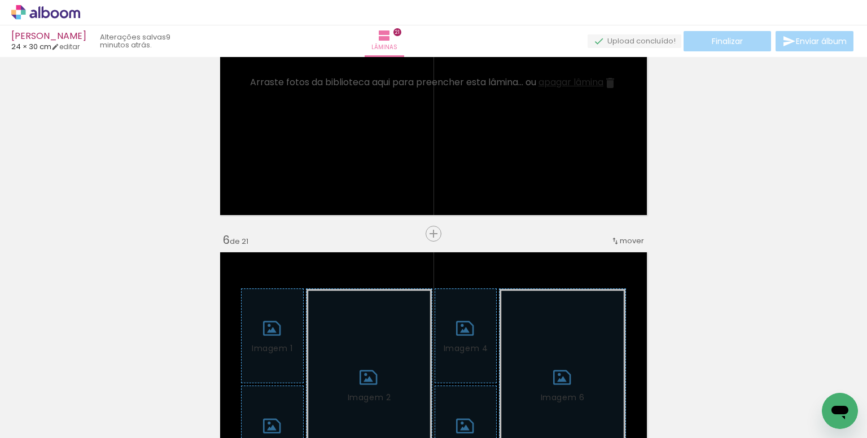
scroll to position [0, 0]
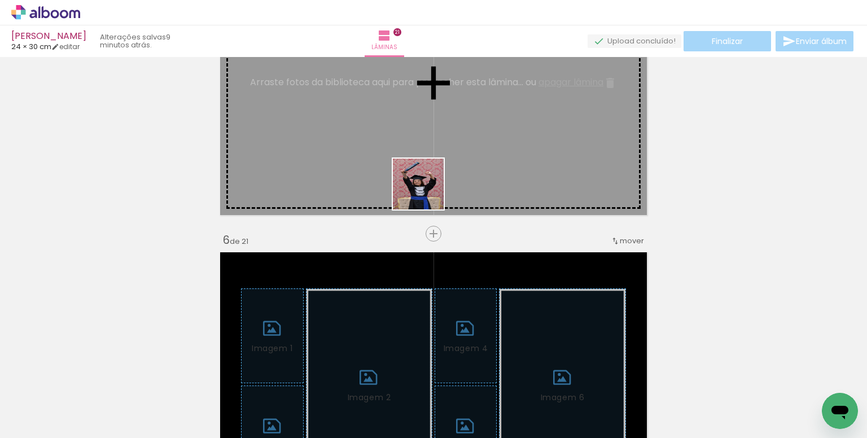
drag, startPoint x: 428, startPoint y: 258, endPoint x: 515, endPoint y: 337, distance: 117.5
click at [422, 169] on quentale-workspace at bounding box center [433, 219] width 867 height 438
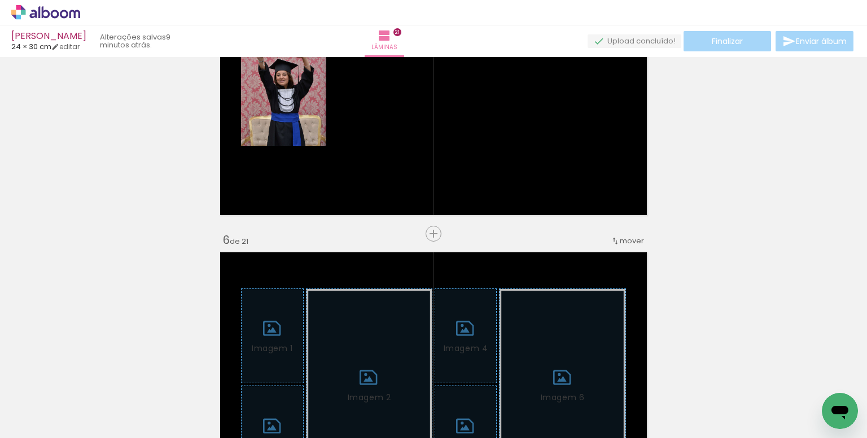
scroll to position [0, 474]
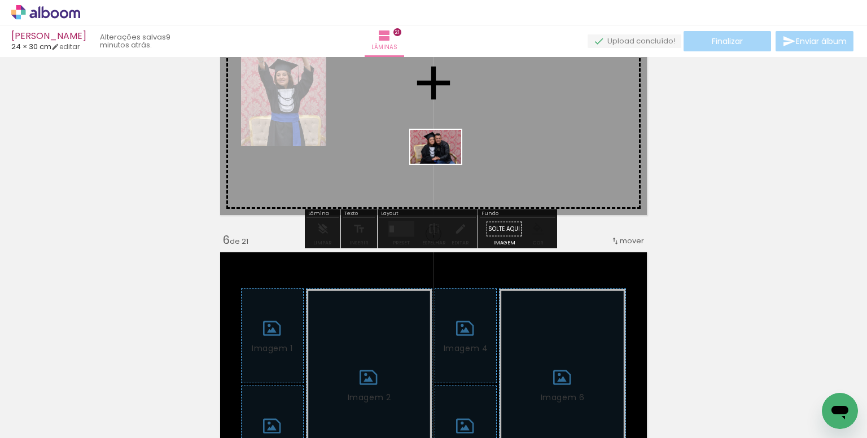
drag, startPoint x: 429, startPoint y: 281, endPoint x: 444, endPoint y: 164, distance: 118.4
click at [444, 164] on quentale-workspace at bounding box center [433, 219] width 867 height 438
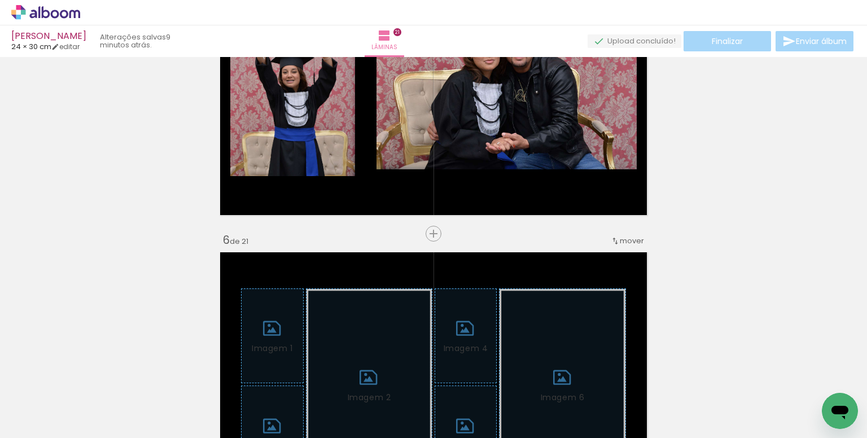
scroll to position [0, 885]
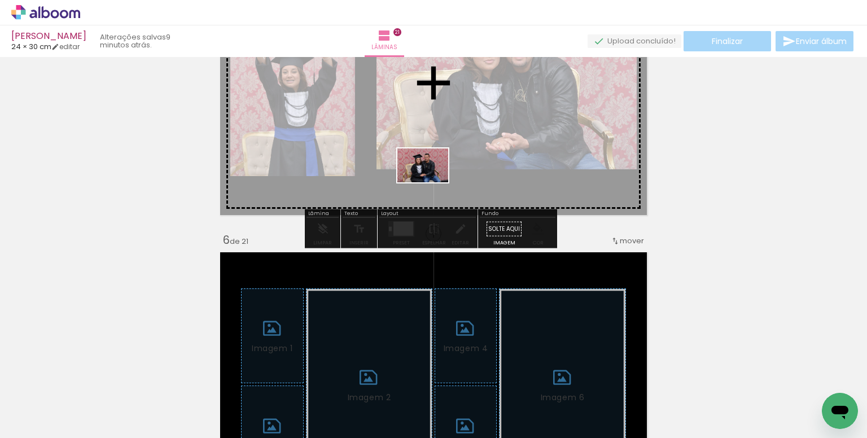
drag, startPoint x: 425, startPoint y: 399, endPoint x: 431, endPoint y: 182, distance: 216.4
click at [431, 182] on quentale-workspace at bounding box center [433, 219] width 867 height 438
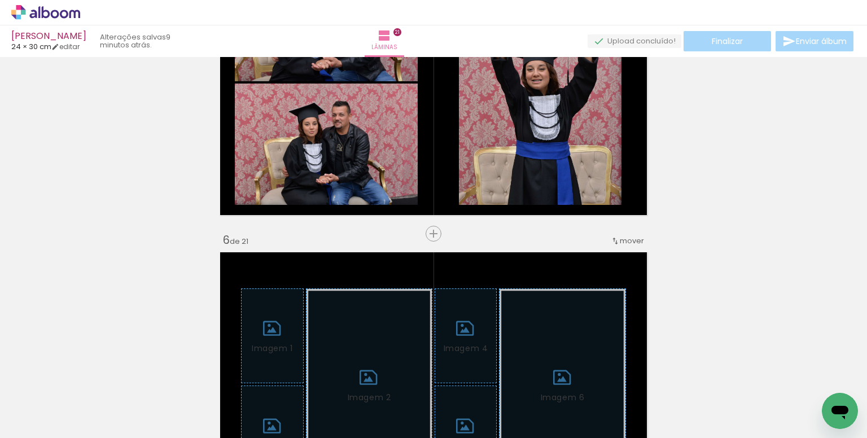
scroll to position [0, 1303]
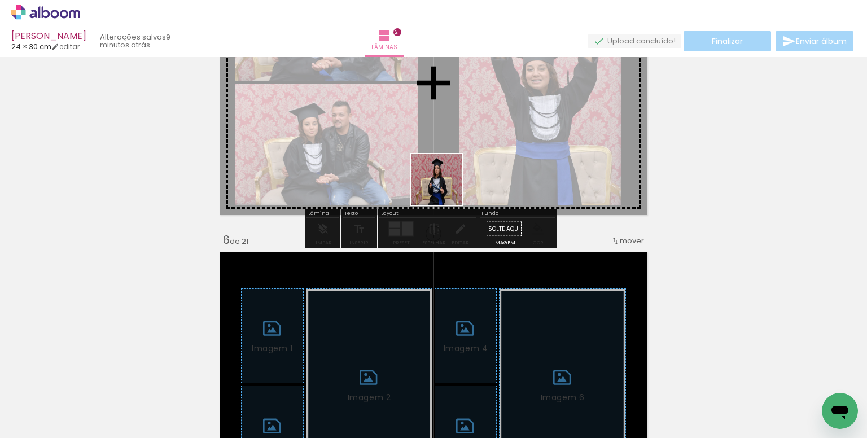
drag, startPoint x: 462, startPoint y: 396, endPoint x: 443, endPoint y: 161, distance: 235.7
click at [443, 161] on quentale-workspace at bounding box center [433, 219] width 867 height 438
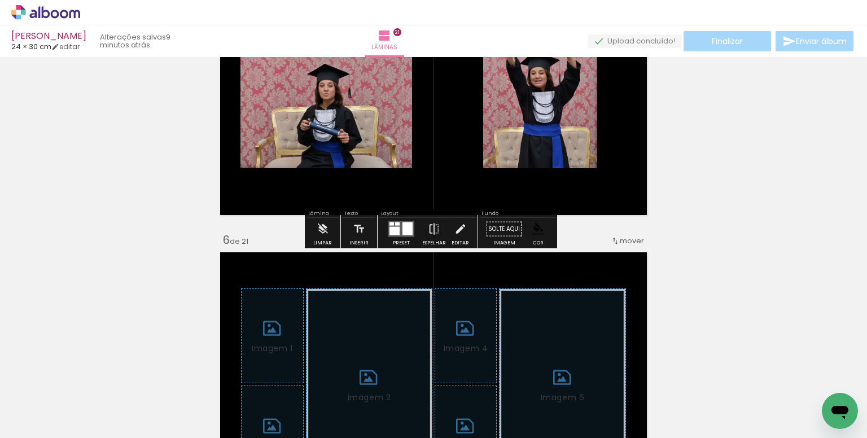
scroll to position [0, 1797]
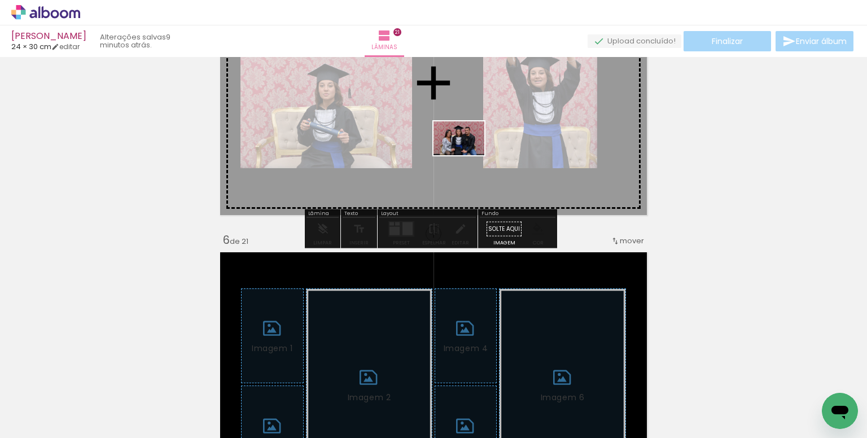
drag, startPoint x: 545, startPoint y: 391, endPoint x: 585, endPoint y: 365, distance: 47.6
click at [466, 155] on quentale-workspace at bounding box center [433, 219] width 867 height 438
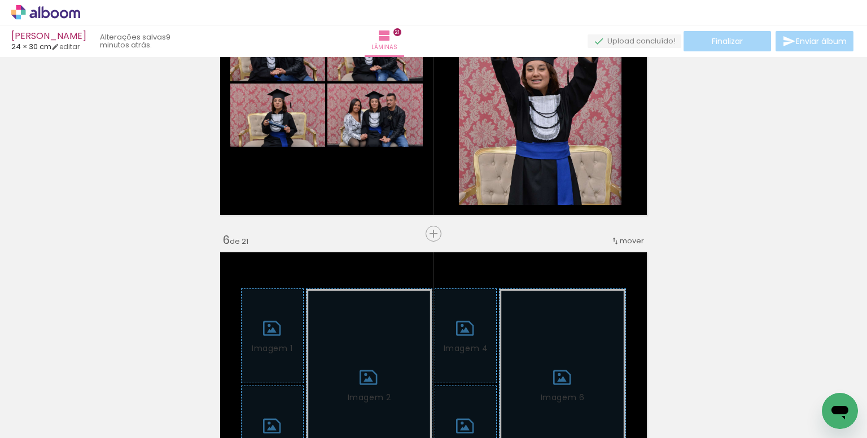
scroll to position [0, 1952]
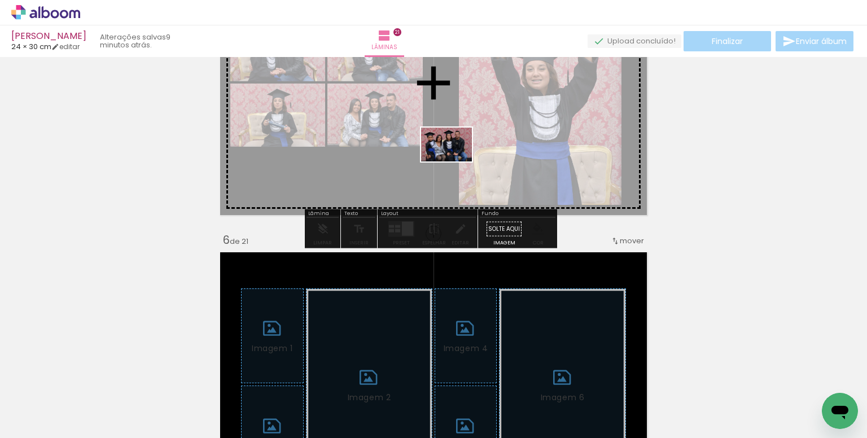
drag, startPoint x: 491, startPoint y: 267, endPoint x: 455, endPoint y: 161, distance: 111.4
click at [455, 161] on quentale-workspace at bounding box center [433, 219] width 867 height 438
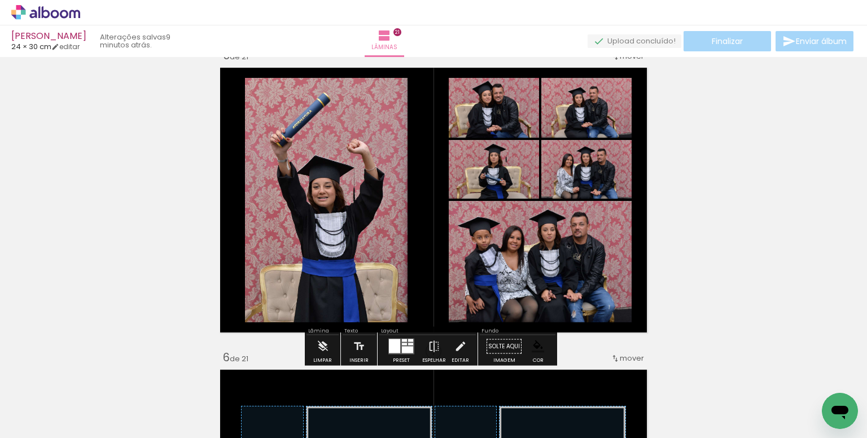
scroll to position [1183, 0]
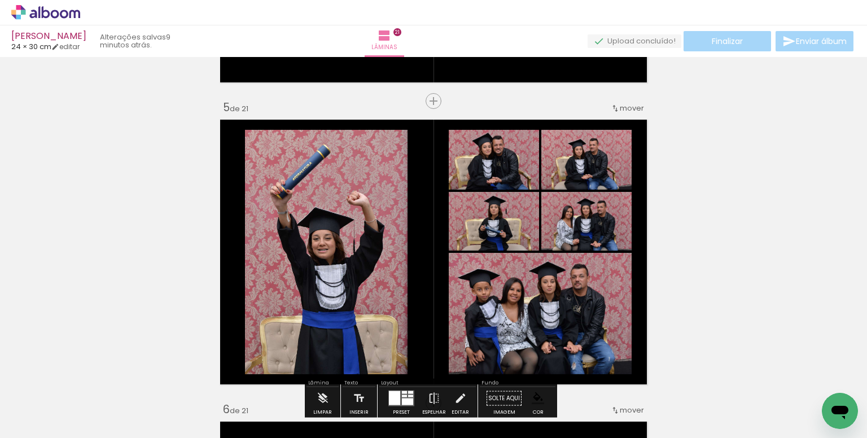
drag, startPoint x: 357, startPoint y: 189, endPoint x: 409, endPoint y: 276, distance: 101.0
click at [0, 0] on paper-item at bounding box center [0, 0] width 0 height 0
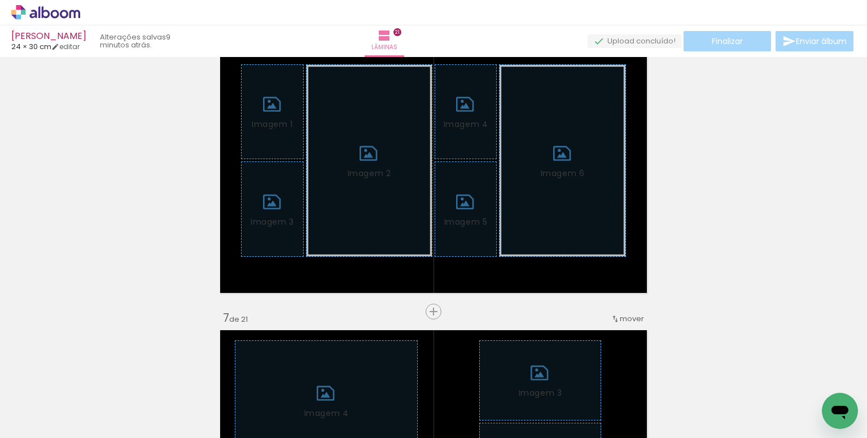
scroll to position [1578, 0]
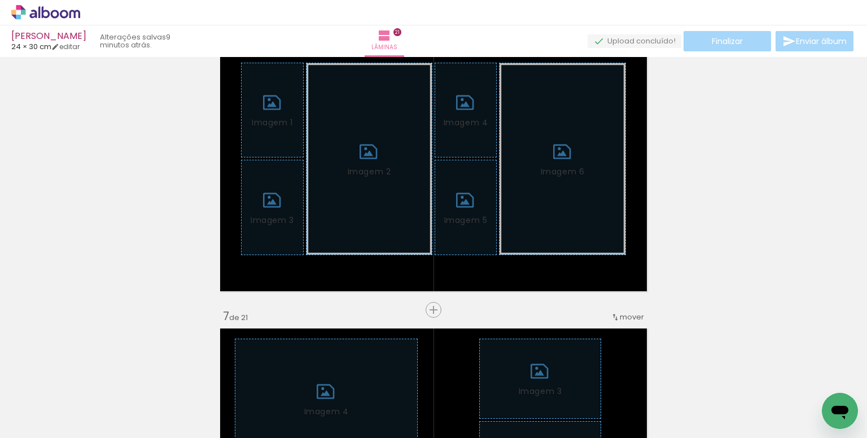
drag, startPoint x: 317, startPoint y: 311, endPoint x: 330, endPoint y: 279, distance: 34.9
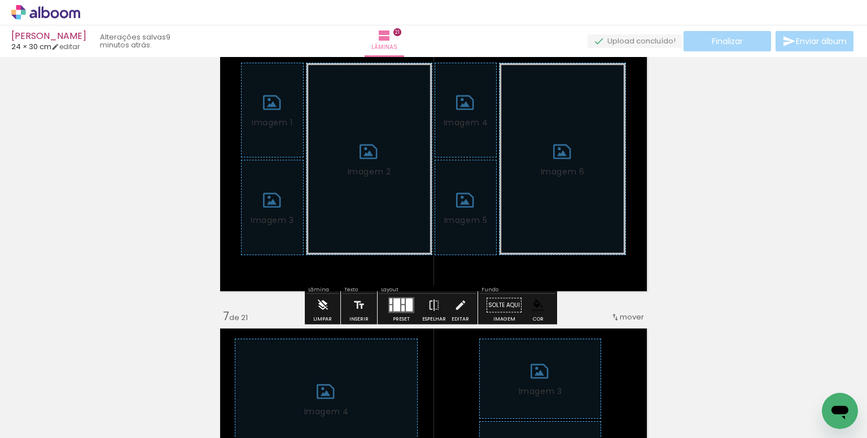
click at [330, 299] on paper-button "Limpar" at bounding box center [323, 308] width 24 height 29
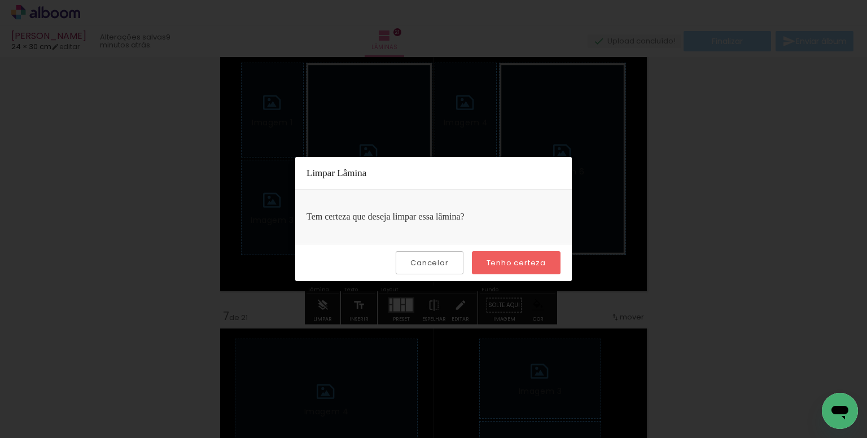
click at [501, 272] on paper-button "Tenho certeza" at bounding box center [516, 262] width 89 height 23
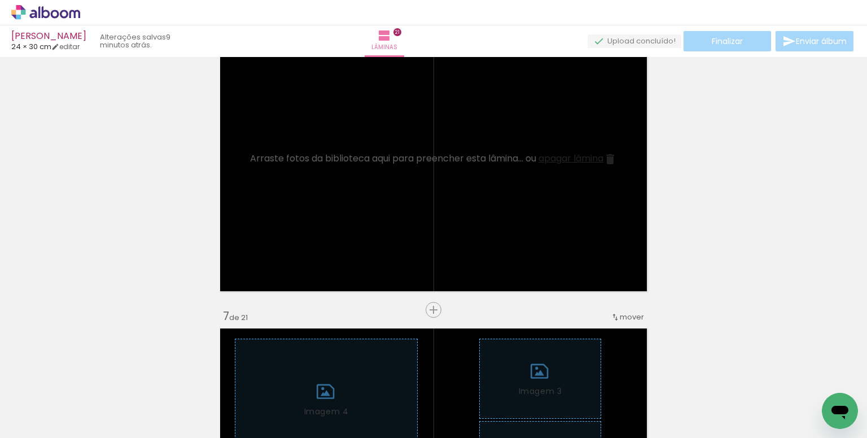
drag, startPoint x: 749, startPoint y: 267, endPoint x: 784, endPoint y: 1, distance: 268.7
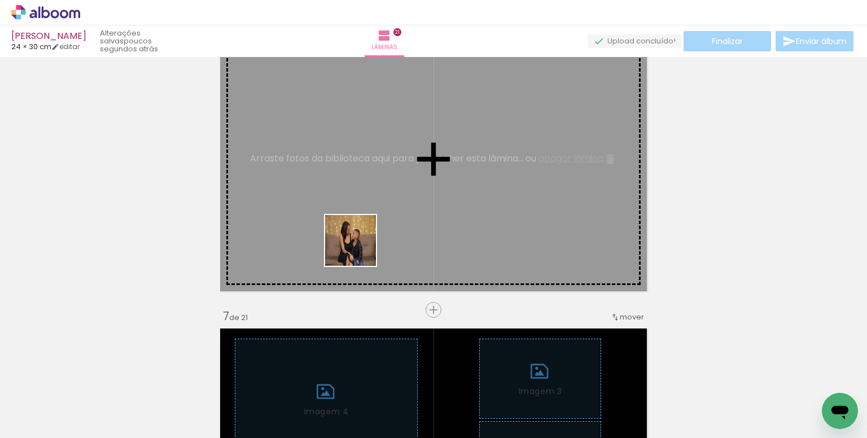
drag, startPoint x: 246, startPoint y: 400, endPoint x: 370, endPoint y: 234, distance: 207.8
click at [370, 234] on quentale-workspace at bounding box center [433, 219] width 867 height 438
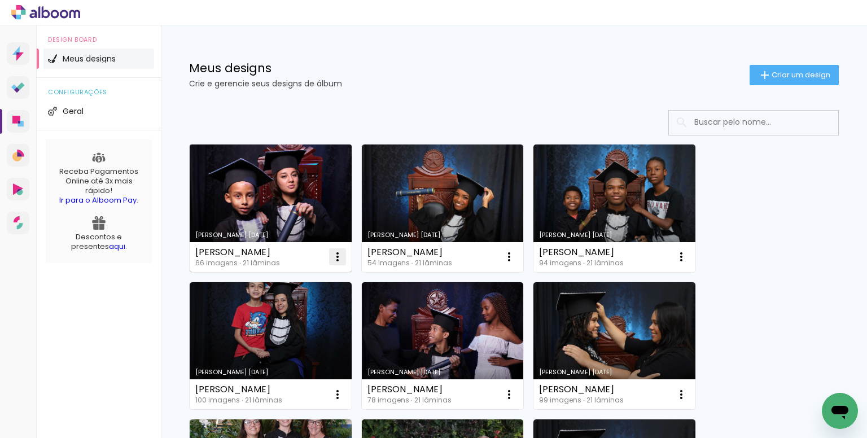
click at [336, 252] on iron-icon at bounding box center [338, 257] width 14 height 14
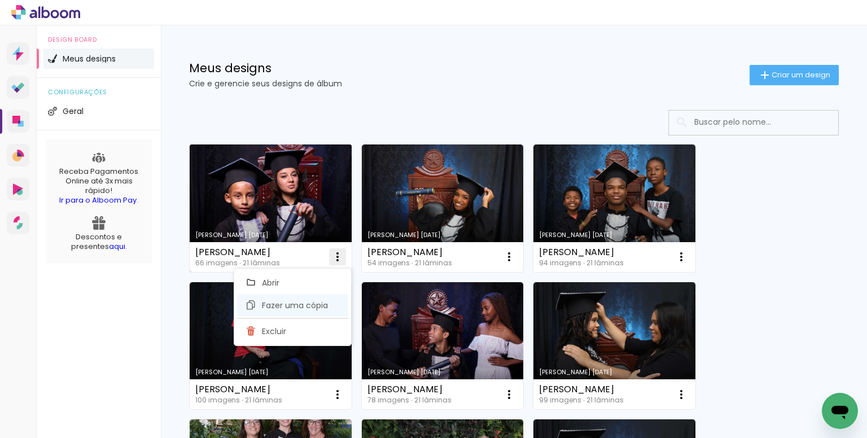
click at [312, 306] on span "Fazer uma cópia" at bounding box center [295, 306] width 66 height 8
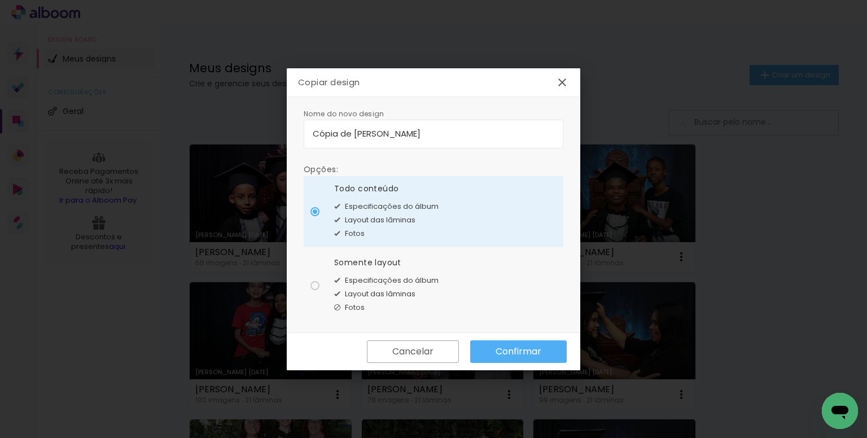
drag, startPoint x: 516, startPoint y: 136, endPoint x: 251, endPoint y: 133, distance: 264.9
click at [251, 133] on body "link( href="../../bower_components/polymer/polymer.html" rel="import" ) picture…" at bounding box center [433, 219] width 867 height 438
type input "[PERSON_NAME]"
type paper-input "[PERSON_NAME]"
click at [388, 269] on div "Somente layout Especificações do álbum Layout das lâminas Fotos" at bounding box center [386, 286] width 104 height 58
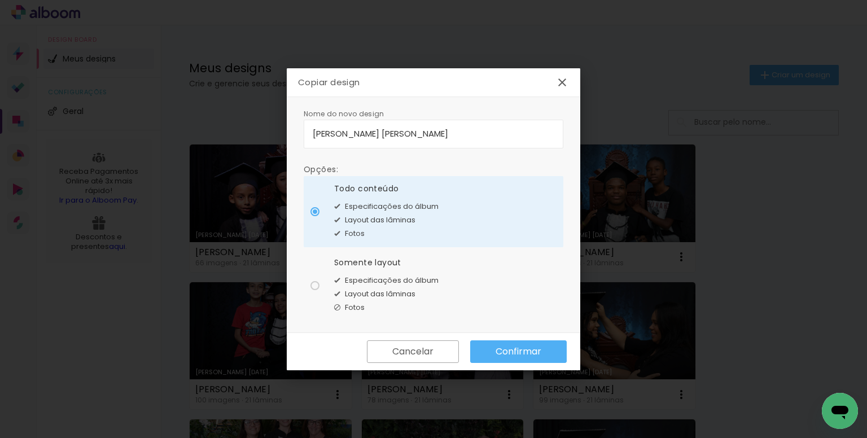
type paper-radio-button "on"
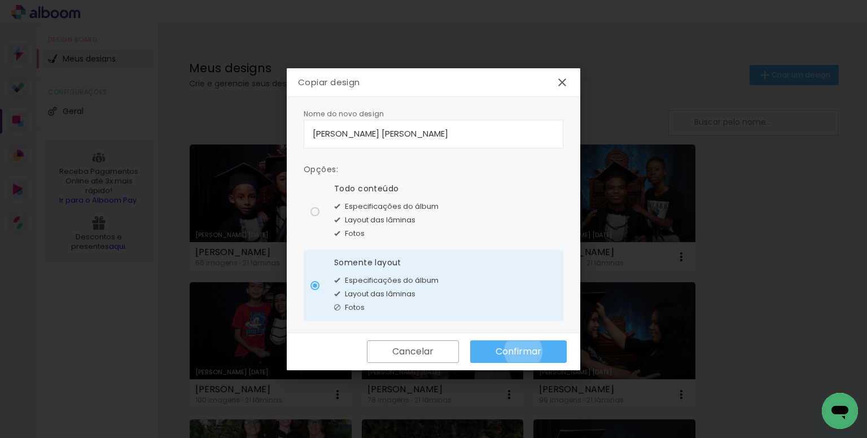
click at [0, 0] on slot "Confirmar" at bounding box center [0, 0] width 0 height 0
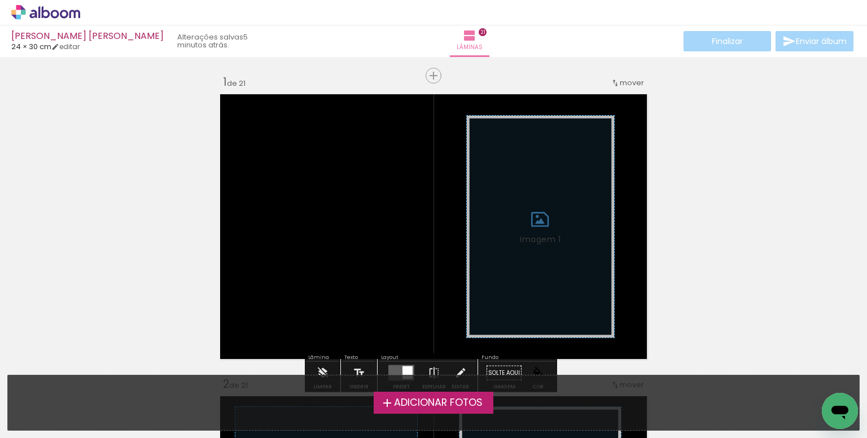
click at [428, 401] on span "Adicionar Fotos" at bounding box center [438, 403] width 89 height 10
click at [0, 0] on input "file" at bounding box center [0, 0] width 0 height 0
click at [447, 398] on span "Adicionar Fotos" at bounding box center [438, 403] width 89 height 10
click at [0, 0] on input "file" at bounding box center [0, 0] width 0 height 0
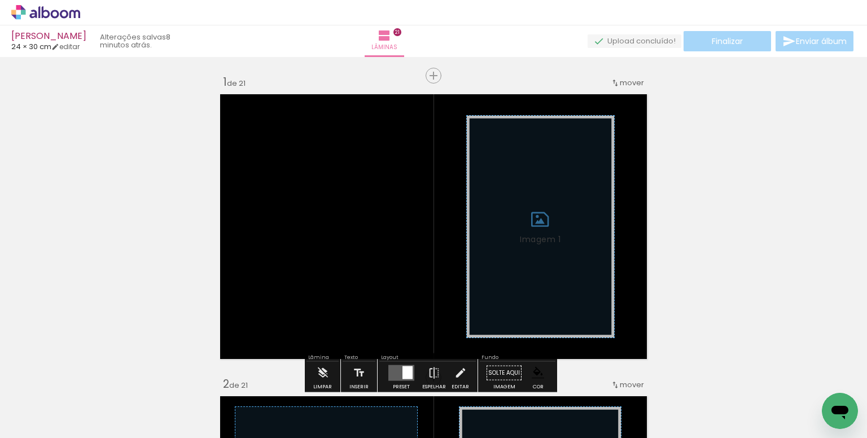
scroll to position [14, 0]
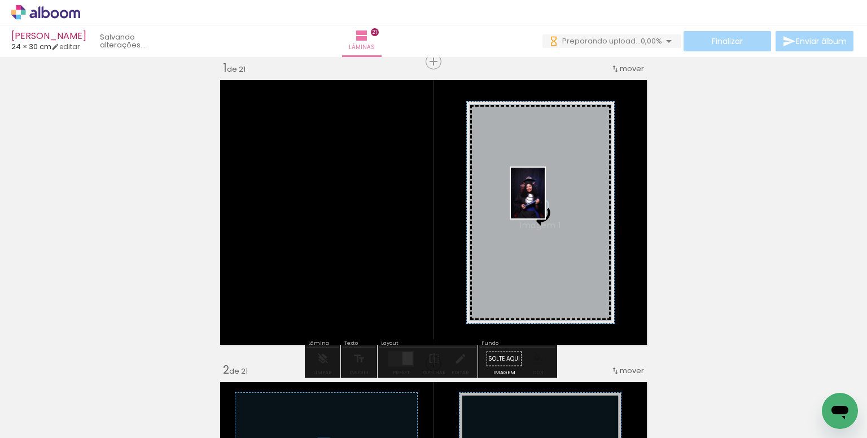
drag, startPoint x: 120, startPoint y: 399, endPoint x: 545, endPoint y: 202, distance: 468.7
click at [545, 202] on quentale-workspace at bounding box center [433, 219] width 867 height 438
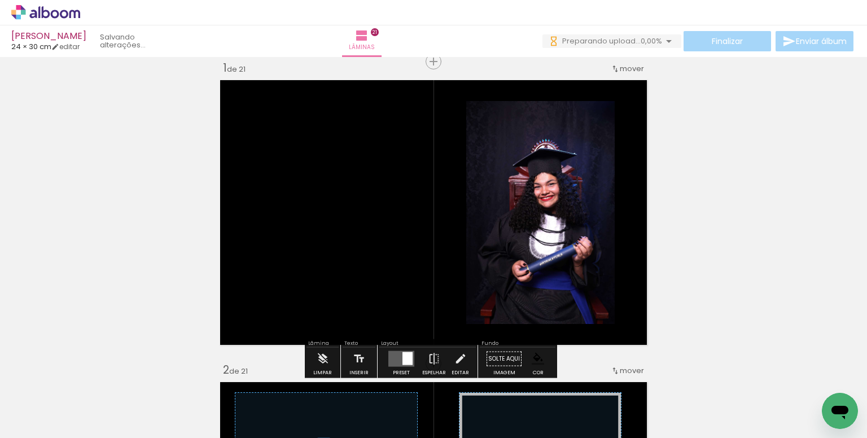
click at [578, 160] on paper-item at bounding box center [581, 163] width 20 height 8
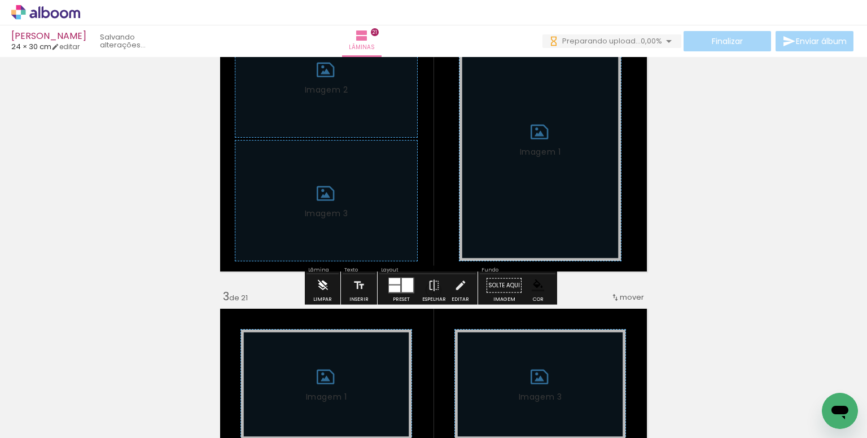
scroll to position [395, 0]
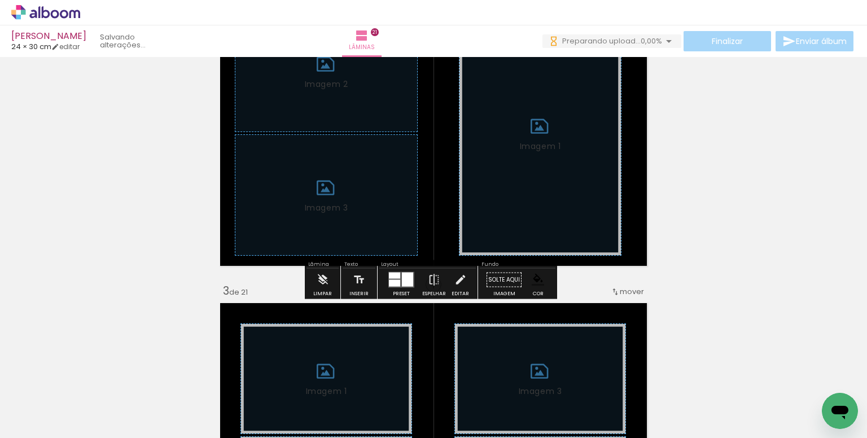
click at [322, 286] on iron-icon at bounding box center [323, 280] width 12 height 23
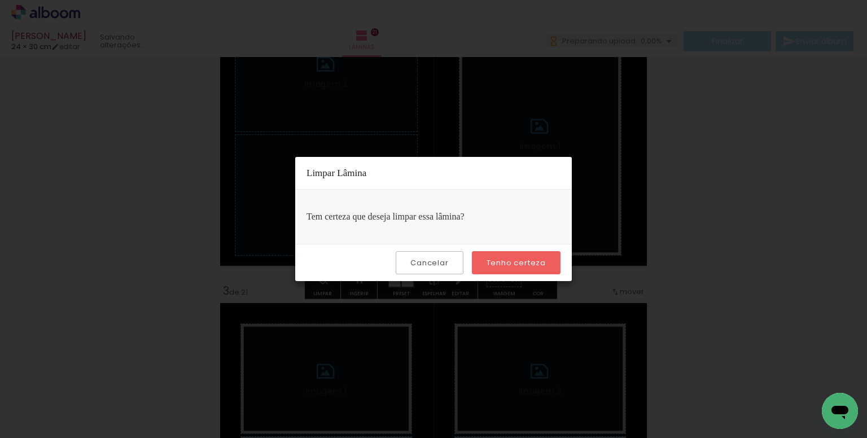
click at [0, 0] on slot "Tenho certeza" at bounding box center [0, 0] width 0 height 0
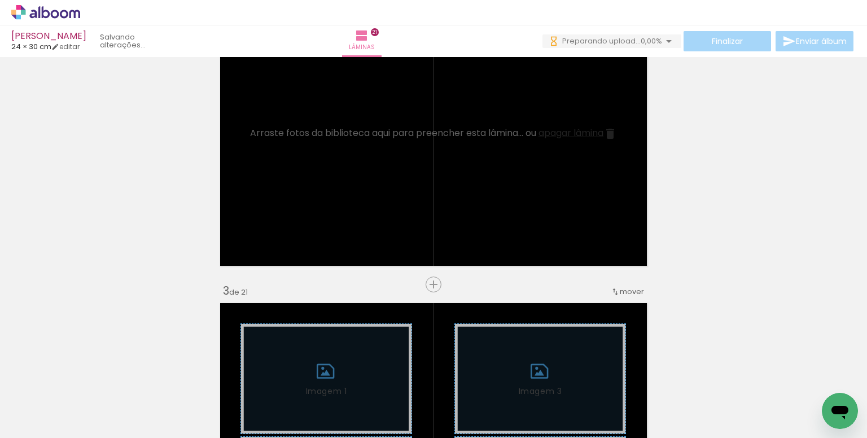
click at [58, 403] on iron-icon at bounding box center [57, 404] width 9 height 9
click at [0, 0] on slot "Não utilizadas" at bounding box center [0, 0] width 0 height 0
type input "Não utilizadas"
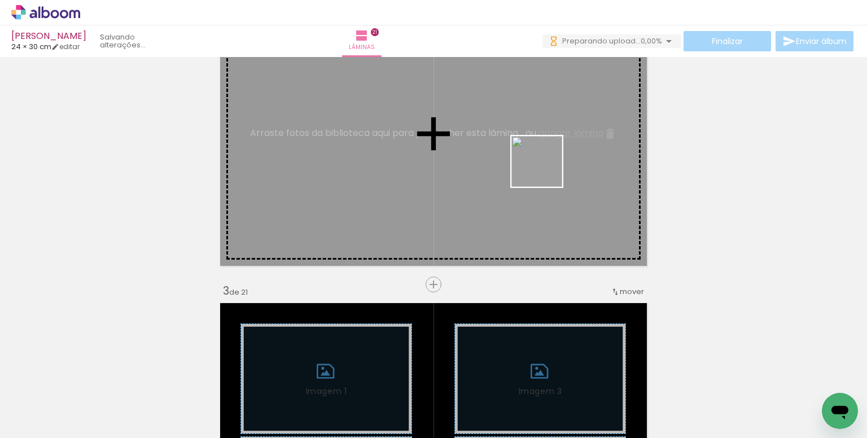
scroll to position [0, 0]
drag, startPoint x: 564, startPoint y: 399, endPoint x: 544, endPoint y: 163, distance: 236.9
click at [544, 163] on quentale-workspace at bounding box center [433, 219] width 867 height 438
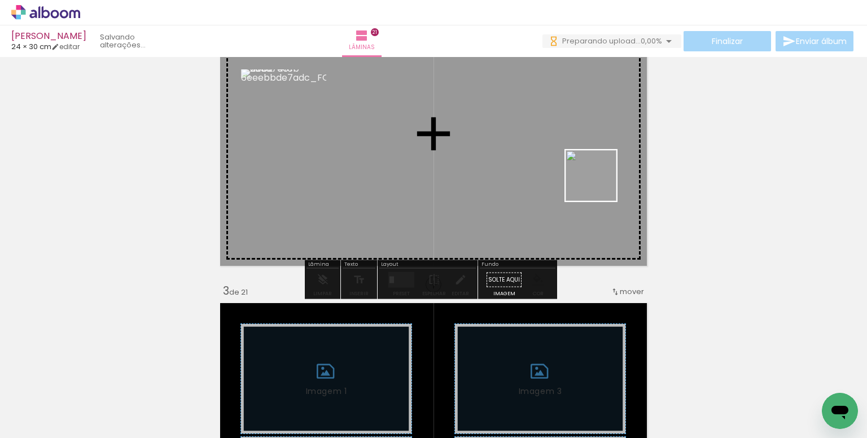
drag, startPoint x: 632, startPoint y: 339, endPoint x: 599, endPoint y: 182, distance: 161.0
click at [599, 182] on quentale-workspace at bounding box center [433, 219] width 867 height 438
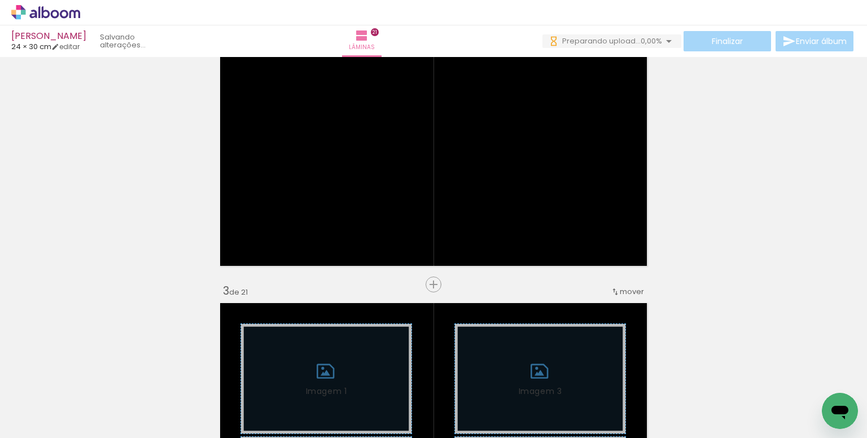
scroll to position [0, 2171]
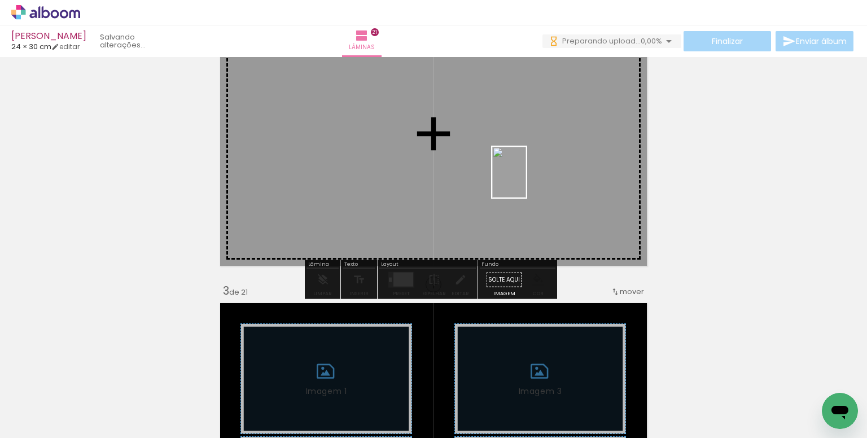
drag, startPoint x: 603, startPoint y: 396, endPoint x: 526, endPoint y: 181, distance: 229.0
click at [526, 181] on quentale-workspace at bounding box center [433, 219] width 867 height 438
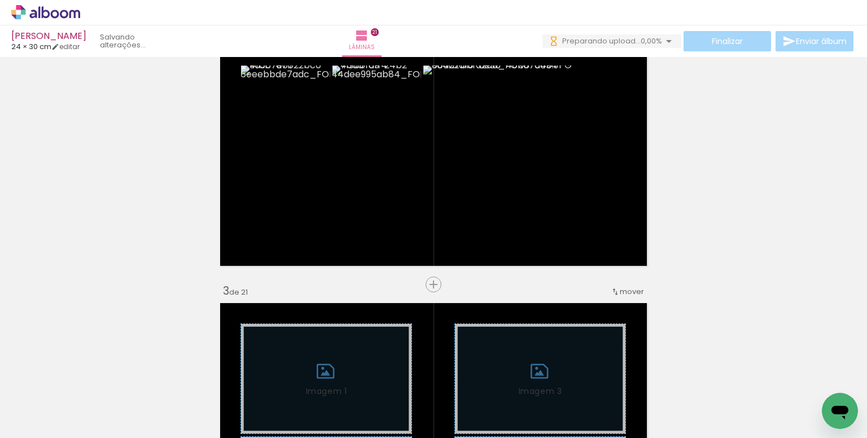
scroll to position [0, 0]
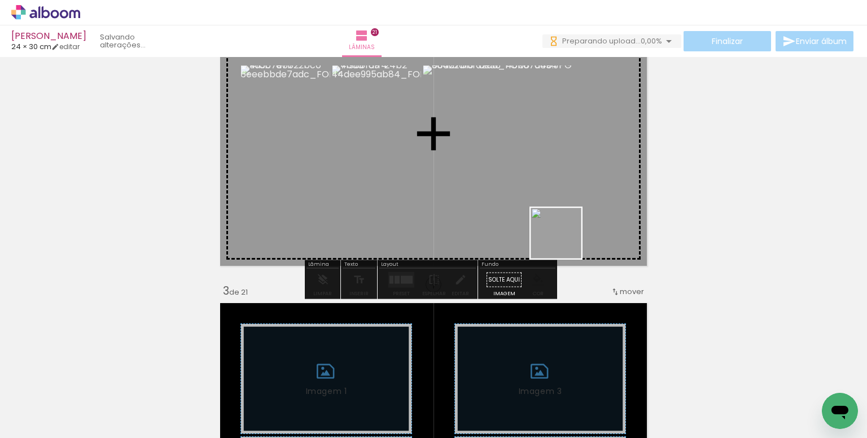
drag, startPoint x: 681, startPoint y: 400, endPoint x: 688, endPoint y: 405, distance: 9.3
click at [523, 197] on quentale-workspace at bounding box center [433, 219] width 867 height 438
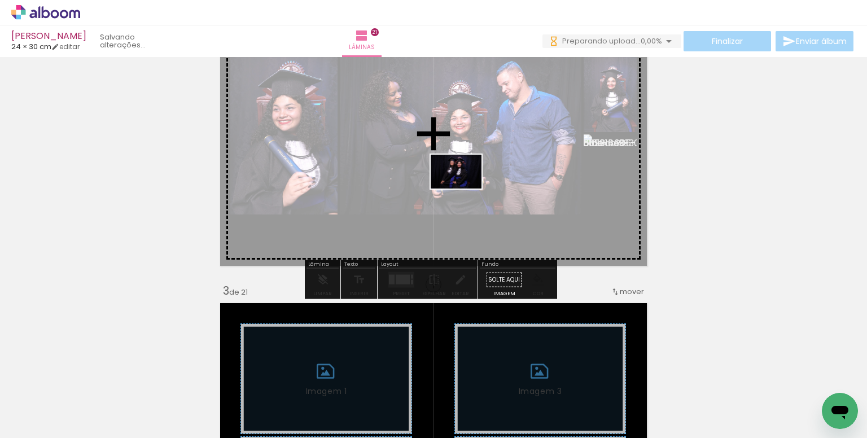
drag, startPoint x: 540, startPoint y: 404, endPoint x: 465, endPoint y: 189, distance: 228.1
click at [465, 189] on quentale-workspace at bounding box center [433, 219] width 867 height 438
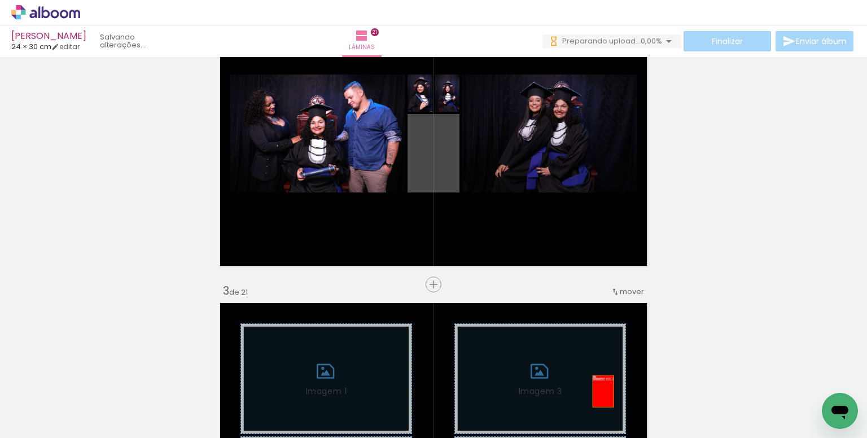
drag, startPoint x: 436, startPoint y: 172, endPoint x: 614, endPoint y: 395, distance: 286.1
click at [600, 391] on quentale-workspace at bounding box center [433, 219] width 867 height 438
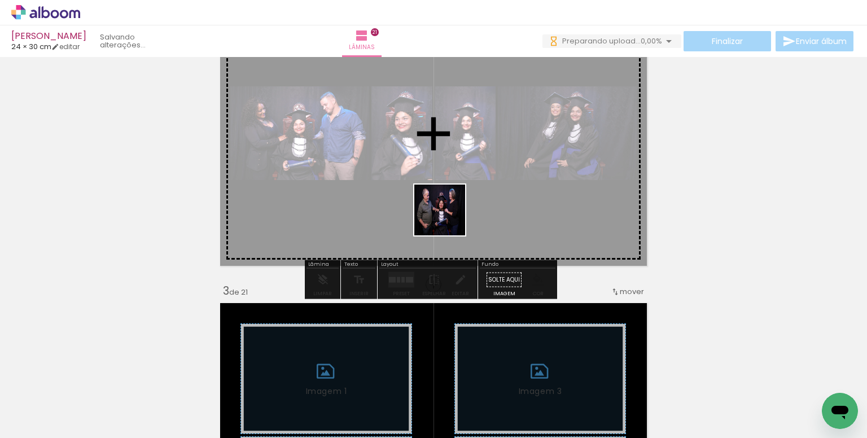
drag, startPoint x: 492, startPoint y: 374, endPoint x: 440, endPoint y: 206, distance: 176.1
click at [443, 206] on quentale-workspace at bounding box center [433, 219] width 867 height 438
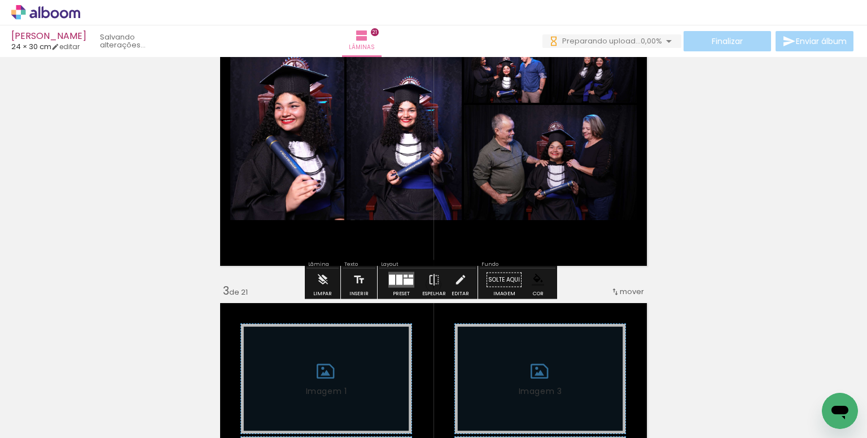
click at [404, 272] on quentale-layouter at bounding box center [402, 280] width 26 height 16
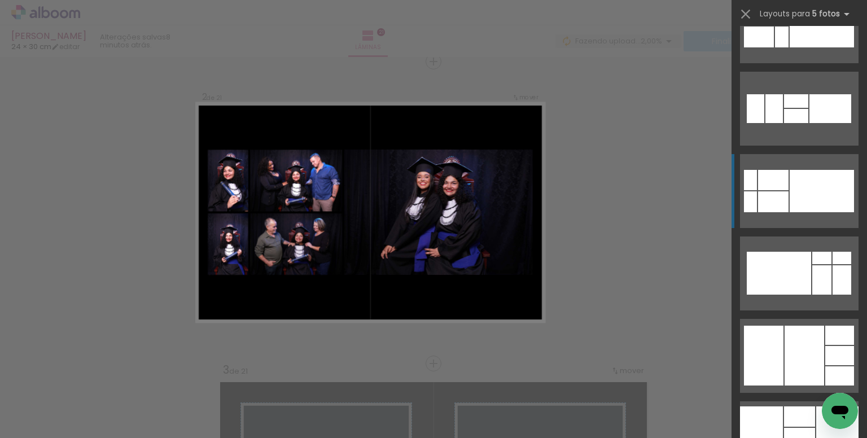
click at [810, 199] on div at bounding box center [822, 191] width 64 height 42
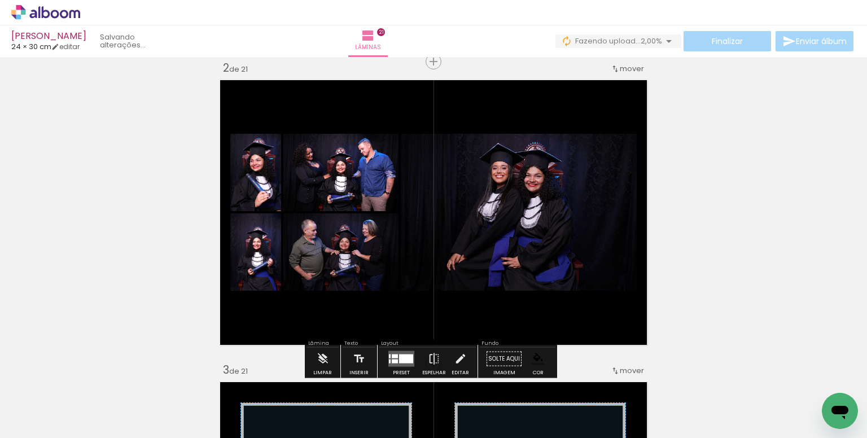
click at [517, 194] on paper-item at bounding box center [516, 196] width 20 height 8
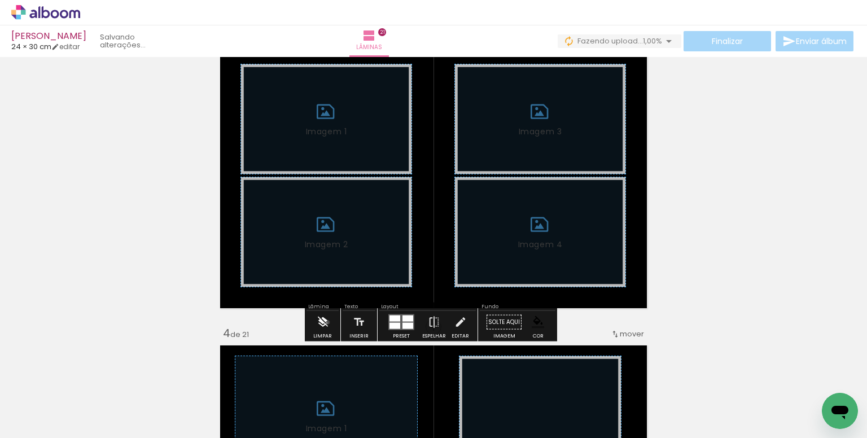
click at [328, 322] on iron-icon at bounding box center [323, 322] width 12 height 23
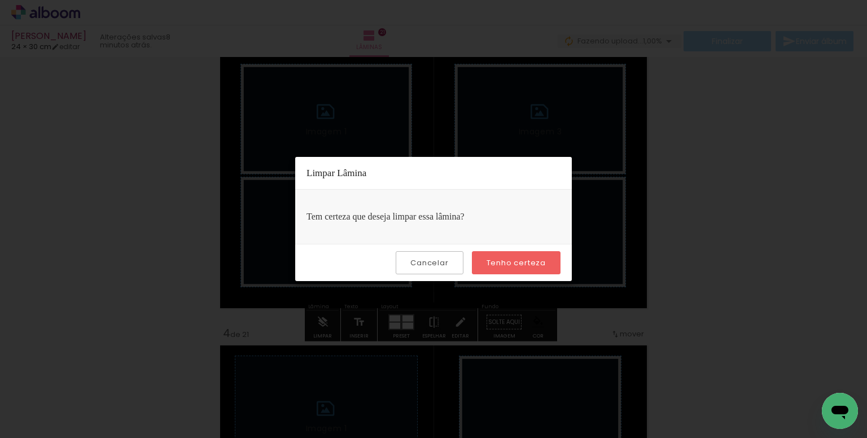
click at [0, 0] on slot "Tenho certeza" at bounding box center [0, 0] width 0 height 0
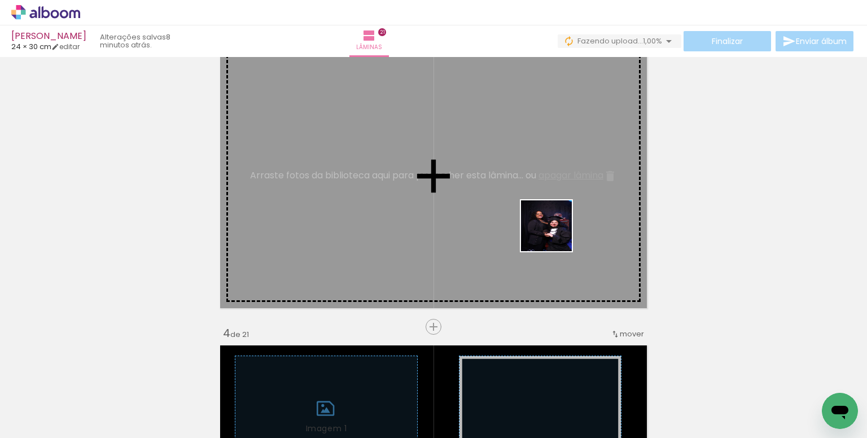
drag, startPoint x: 586, startPoint y: 291, endPoint x: 555, endPoint y: 234, distance: 64.9
click at [555, 234] on quentale-workspace at bounding box center [433, 219] width 867 height 438
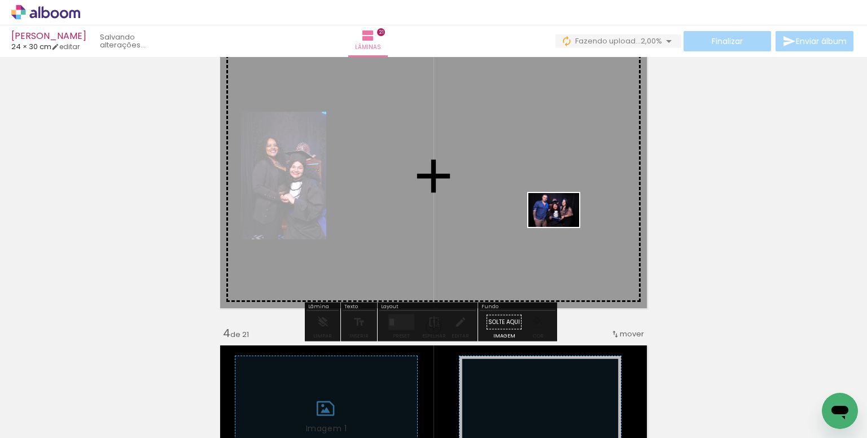
drag, startPoint x: 630, startPoint y: 386, endPoint x: 562, endPoint y: 227, distance: 172.5
click at [562, 227] on quentale-workspace at bounding box center [433, 219] width 867 height 438
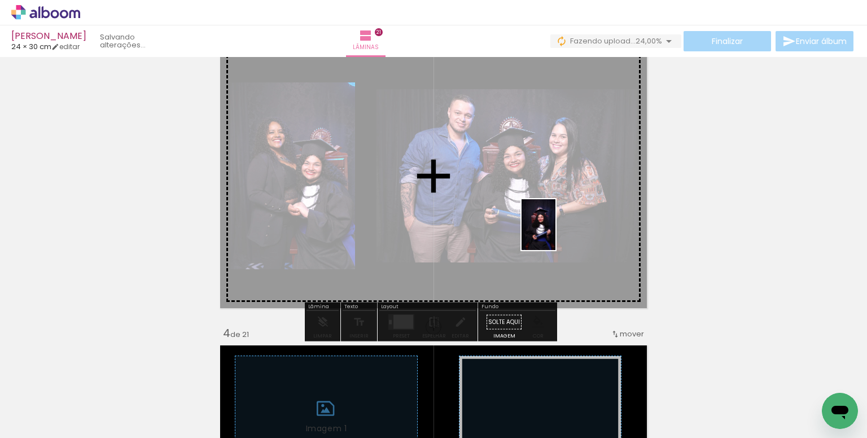
drag, startPoint x: 635, startPoint y: 403, endPoint x: 556, endPoint y: 233, distance: 187.5
click at [556, 233] on quentale-workspace at bounding box center [433, 219] width 867 height 438
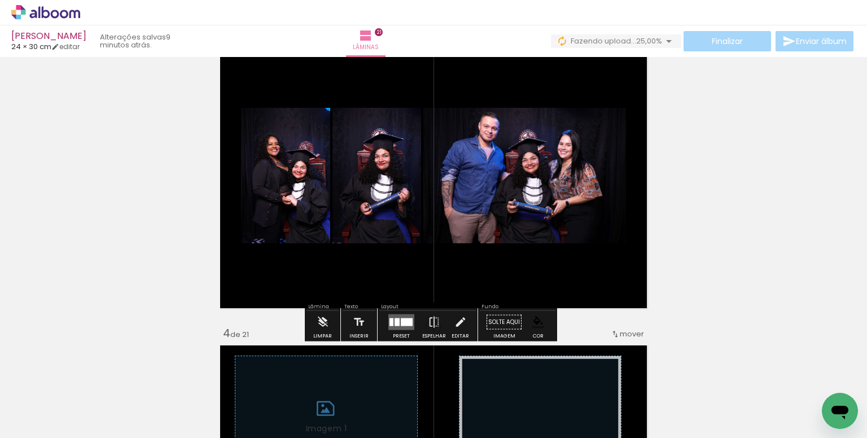
click at [404, 322] on div at bounding box center [407, 322] width 12 height 8
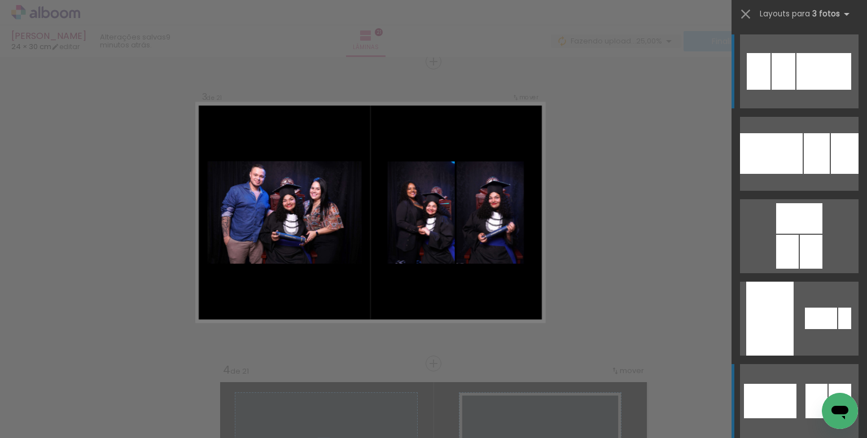
click at [806, 400] on div at bounding box center [817, 401] width 22 height 34
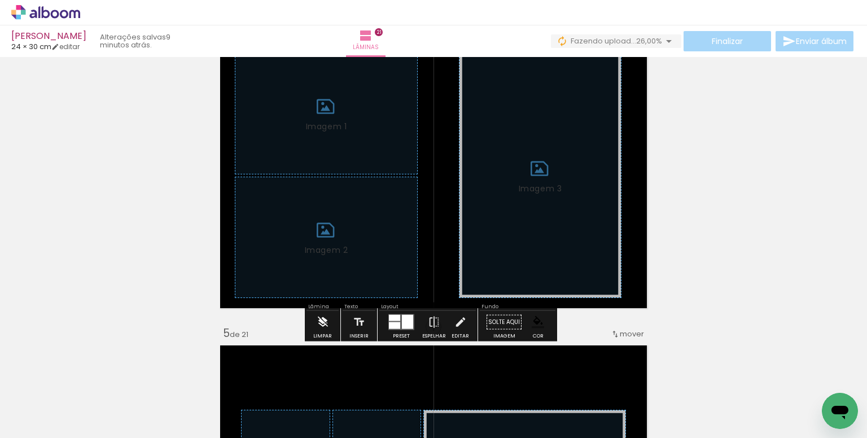
click at [325, 321] on iron-icon at bounding box center [323, 322] width 12 height 23
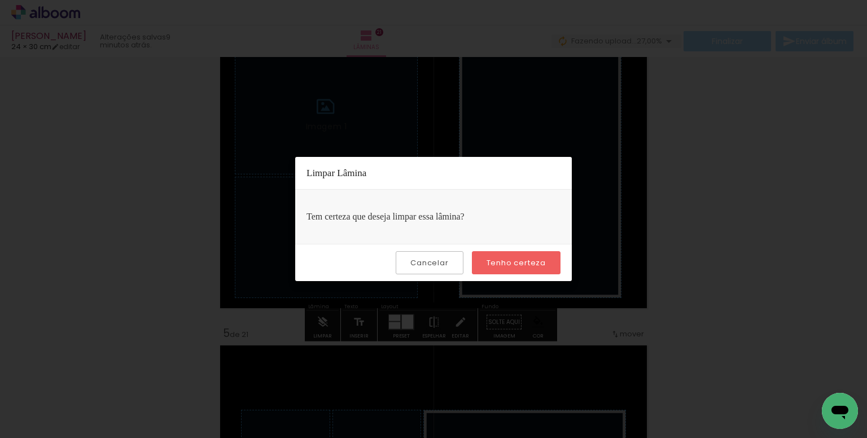
click at [487, 266] on paper-button "Tenho certeza" at bounding box center [516, 262] width 89 height 23
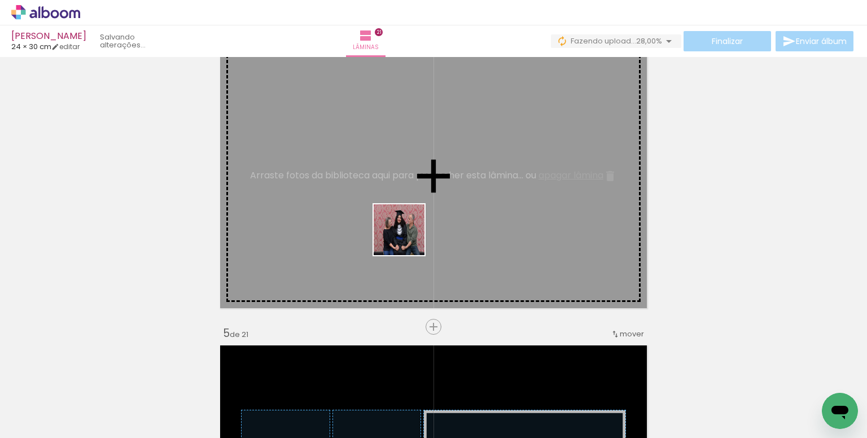
drag, startPoint x: 432, startPoint y: 393, endPoint x: 461, endPoint y: 309, distance: 88.9
click at [398, 218] on quentale-workspace at bounding box center [433, 219] width 867 height 438
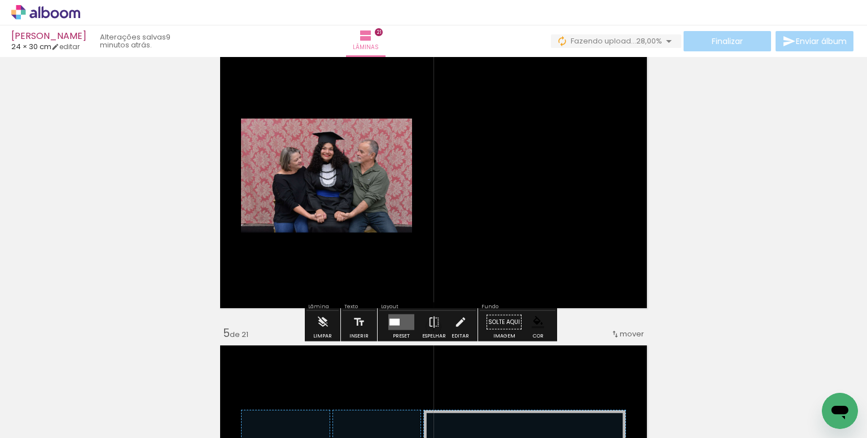
scroll to position [0, 1095]
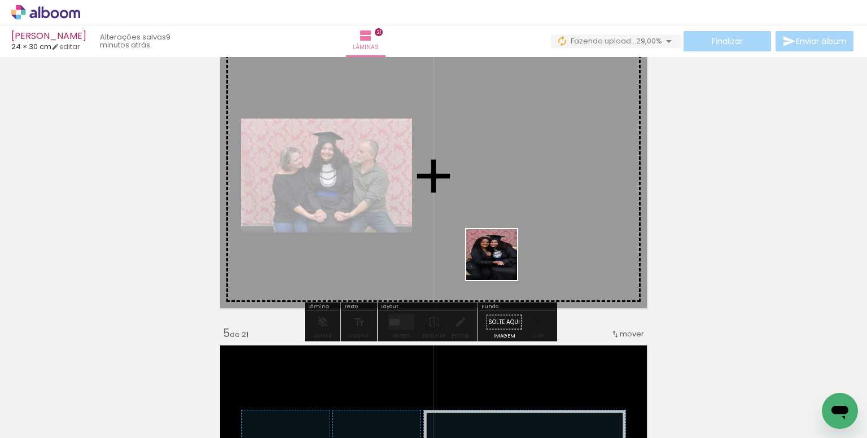
drag, startPoint x: 474, startPoint y: 401, endPoint x: 497, endPoint y: 234, distance: 169.2
click at [497, 234] on quentale-workspace at bounding box center [433, 219] width 867 height 438
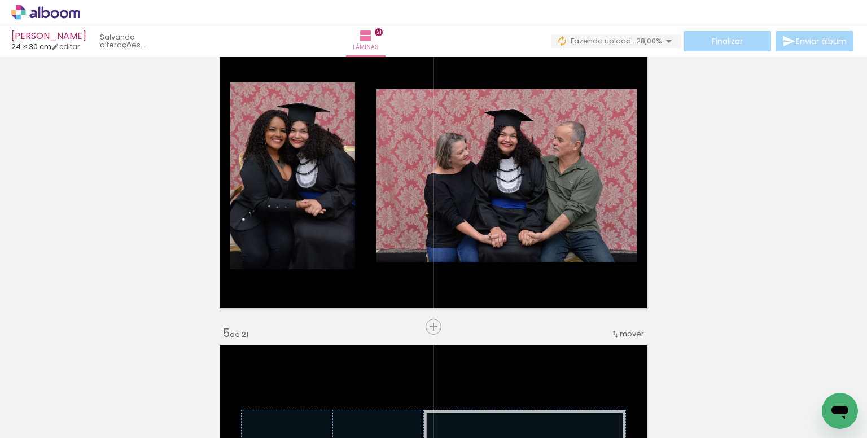
scroll to position [0, 1472]
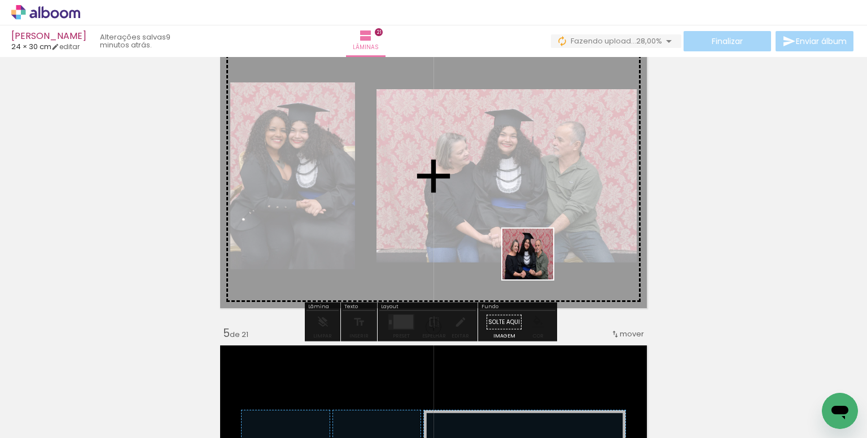
drag, startPoint x: 553, startPoint y: 405, endPoint x: 552, endPoint y: 339, distance: 66.1
click at [535, 263] on quentale-workspace at bounding box center [433, 219] width 867 height 438
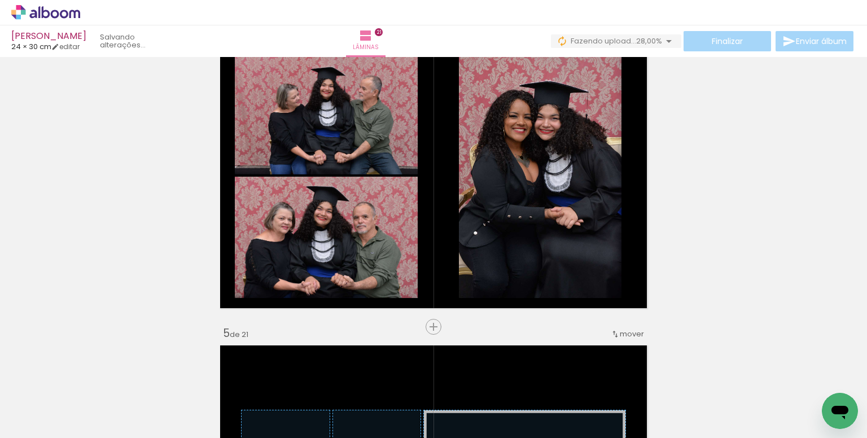
scroll to position [0, 2288]
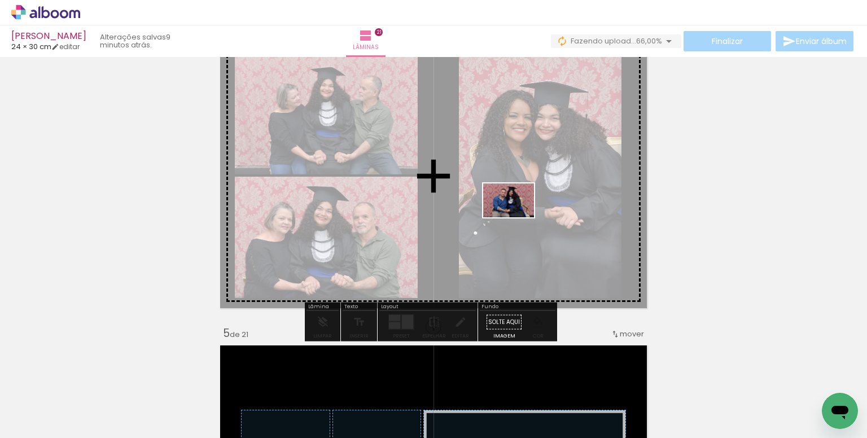
drag, startPoint x: 606, startPoint y: 399, endPoint x: 590, endPoint y: 357, distance: 45.2
click at [513, 215] on quentale-workspace at bounding box center [433, 219] width 867 height 438
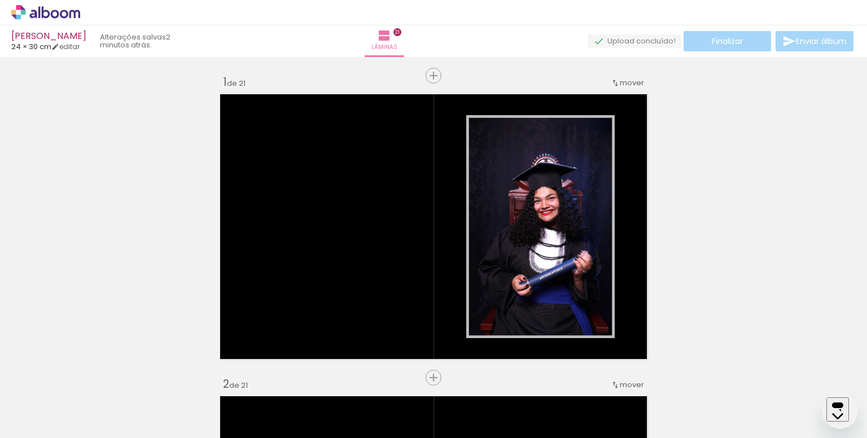
scroll to position [1223, 0]
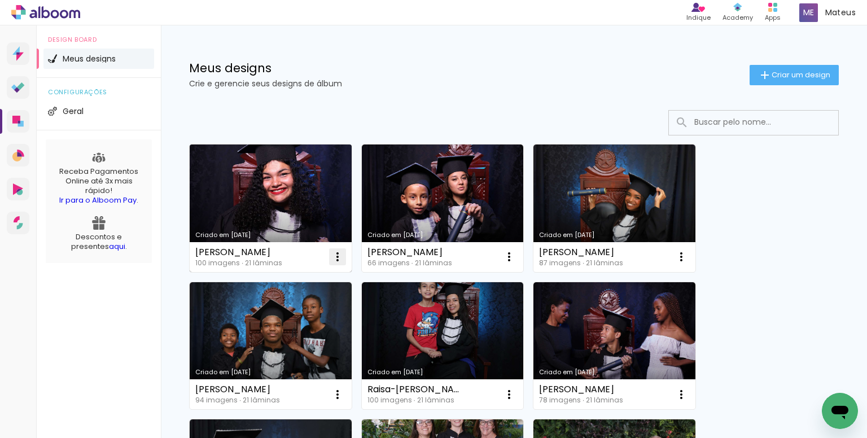
click at [337, 256] on iron-icon at bounding box center [338, 257] width 14 height 14
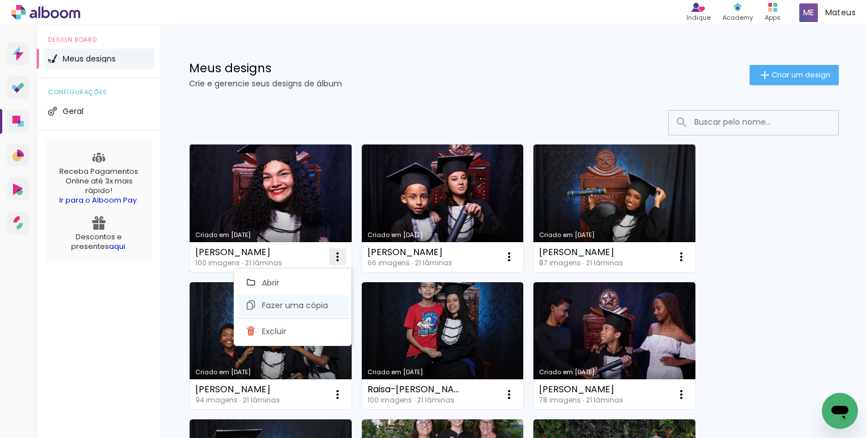
click at [298, 302] on span "Fazer uma cópia" at bounding box center [295, 306] width 66 height 8
type input "Cópia de [PERSON_NAME]"
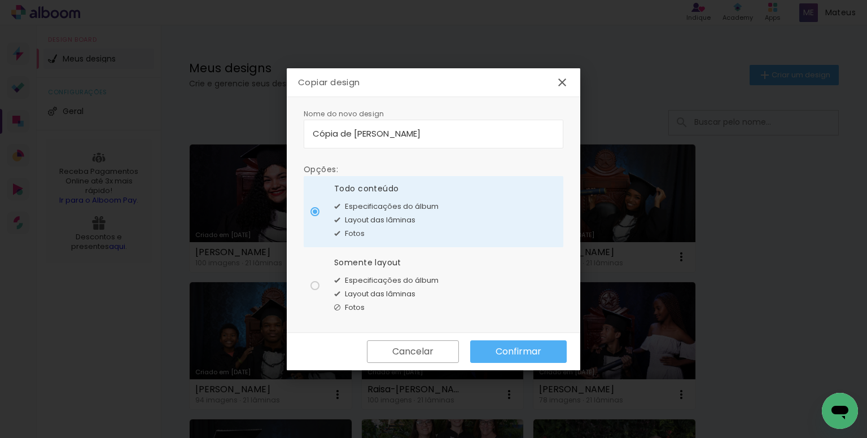
drag, startPoint x: 470, startPoint y: 132, endPoint x: 237, endPoint y: 133, distance: 232.7
click at [237, 133] on body "link( href="../../bower_components/polymer/polymer.html" rel="import" ) picture…" at bounding box center [433, 219] width 867 height 438
click at [370, 280] on span "Especificações do álbum" at bounding box center [392, 280] width 94 height 11
type paper-radio-button "on"
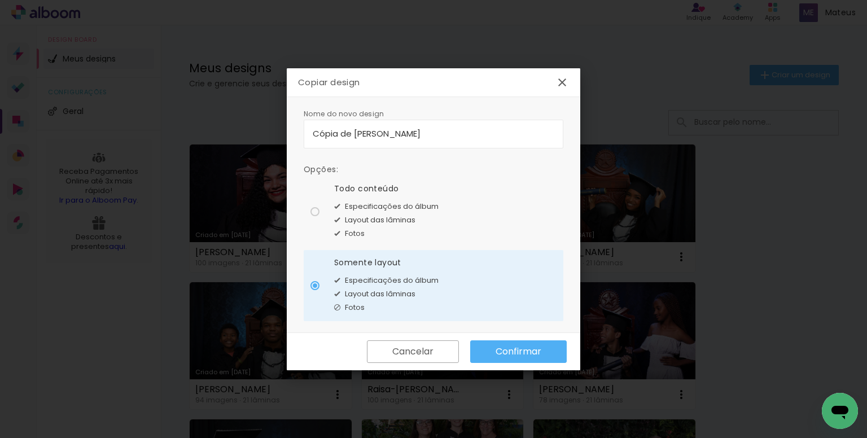
click at [495, 131] on input "Cópia de [PERSON_NAME]" at bounding box center [434, 133] width 242 height 13
click at [390, 137] on input at bounding box center [434, 133] width 242 height 13
type input "[PERSON_NAME]"
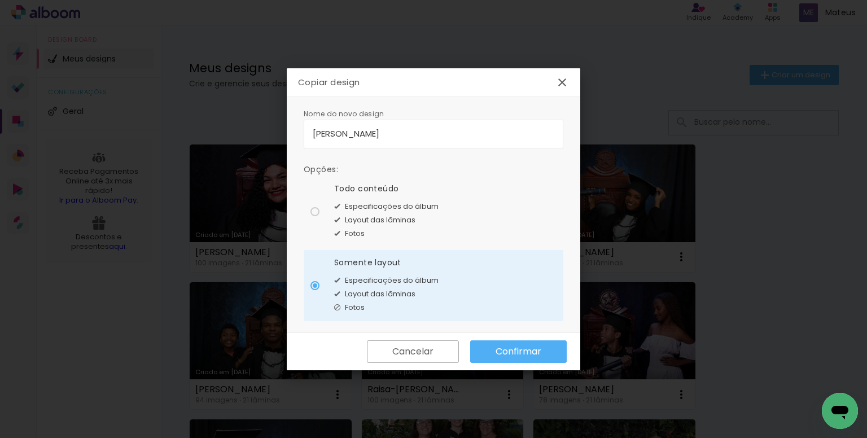
type paper-input "[PERSON_NAME]"
click at [409, 136] on input "[PERSON_NAME]" at bounding box center [434, 133] width 242 height 13
type input "[PERSON_NAME]"
type paper-input "[PERSON_NAME]"
click at [0, 0] on slot "Confirmar" at bounding box center [0, 0] width 0 height 0
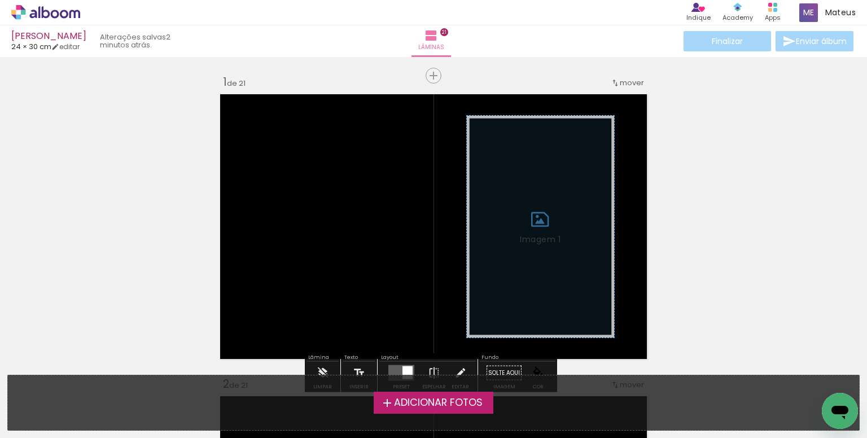
click at [424, 399] on span "Adicionar Fotos" at bounding box center [438, 403] width 89 height 10
click at [0, 0] on input "file" at bounding box center [0, 0] width 0 height 0
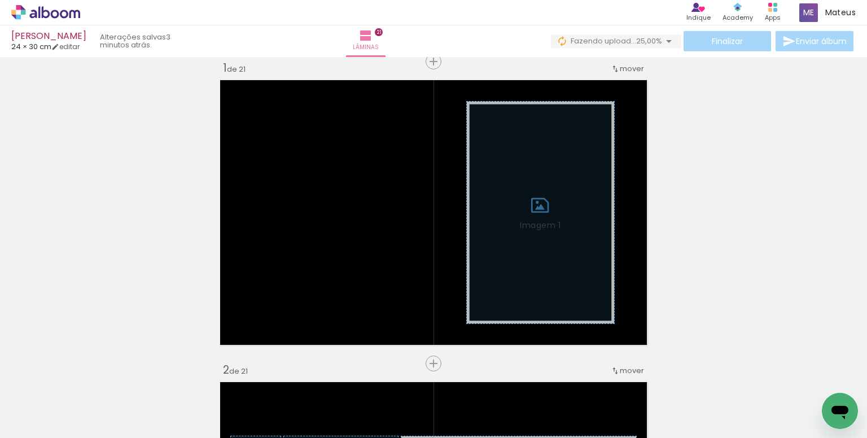
scroll to position [0, 1757]
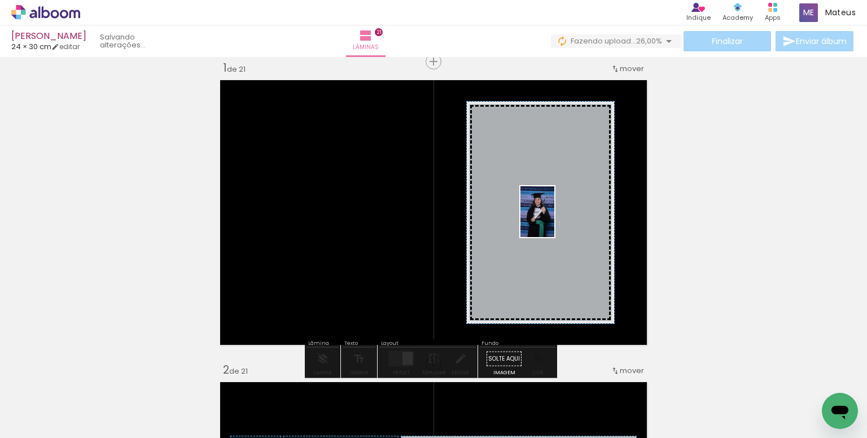
drag, startPoint x: 325, startPoint y: 398, endPoint x: 551, endPoint y: 219, distance: 287.8
click at [551, 220] on quentale-workspace at bounding box center [433, 219] width 867 height 438
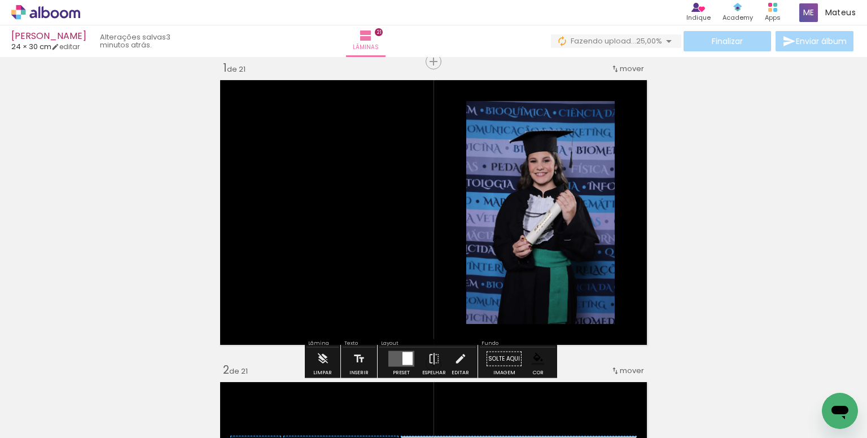
click at [578, 163] on paper-item at bounding box center [581, 163] width 20 height 8
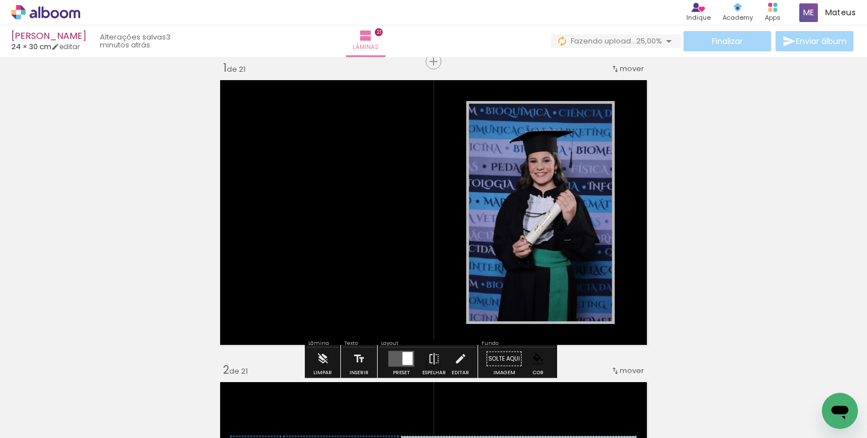
click at [50, 404] on input "Todas as fotos" at bounding box center [31, 404] width 43 height 10
click at [0, 0] on slot "Não utilizadas" at bounding box center [0, 0] width 0 height 0
type input "Não utilizadas"
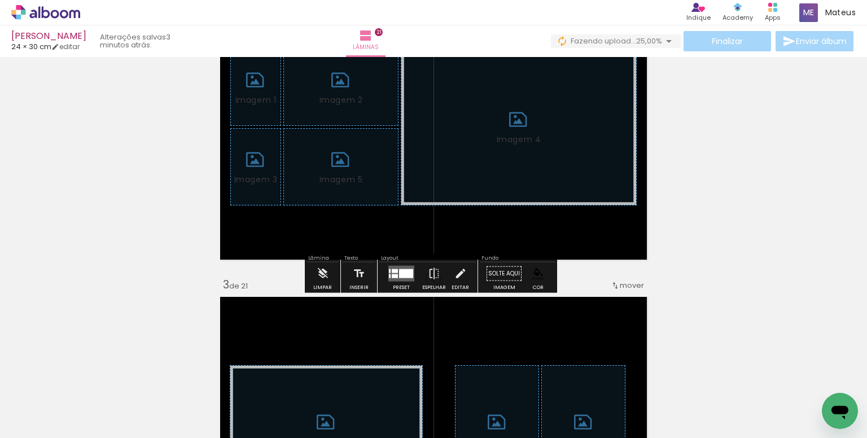
scroll to position [409, 0]
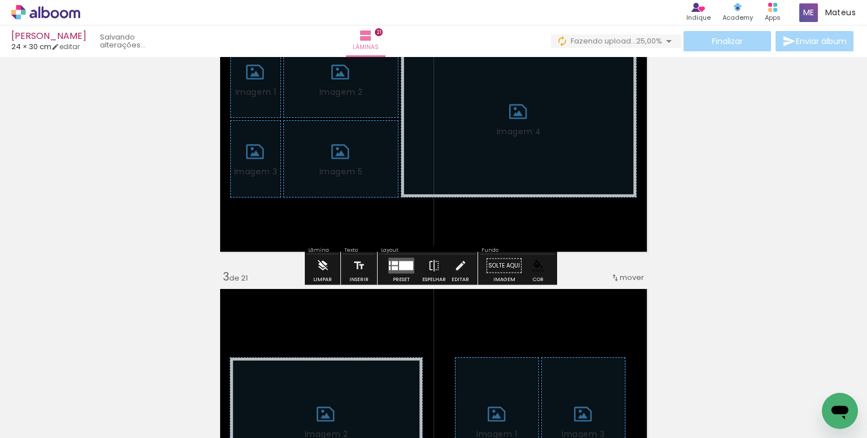
click at [321, 269] on iron-icon at bounding box center [323, 266] width 12 height 23
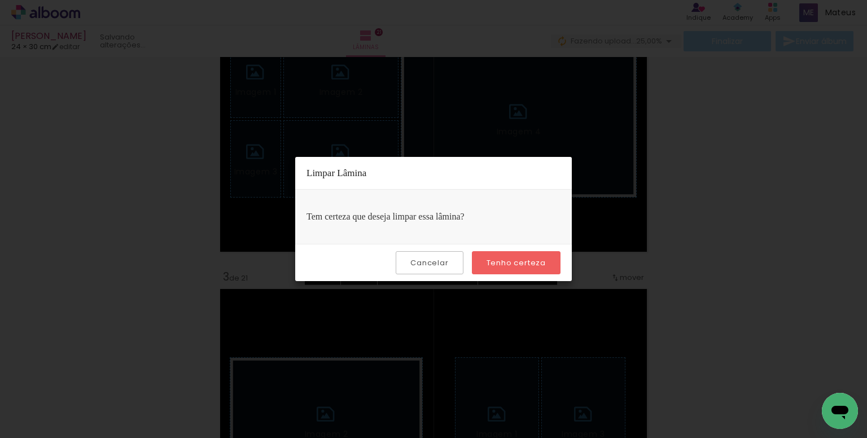
click at [0, 0] on slot "Tenho certeza" at bounding box center [0, 0] width 0 height 0
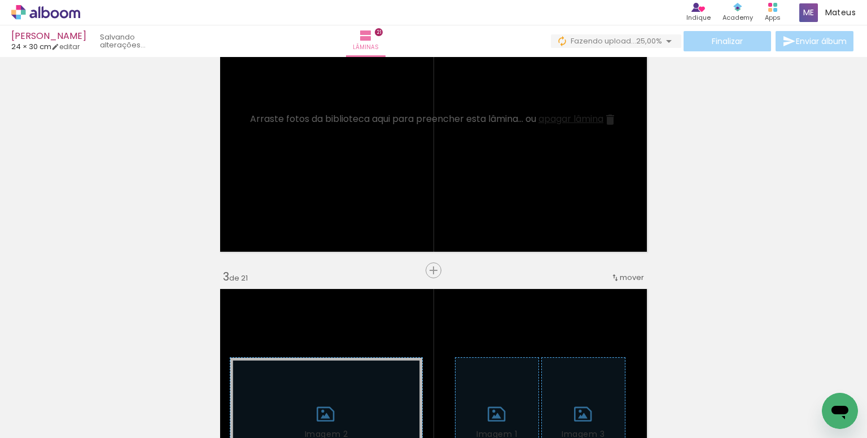
scroll to position [0, 1521]
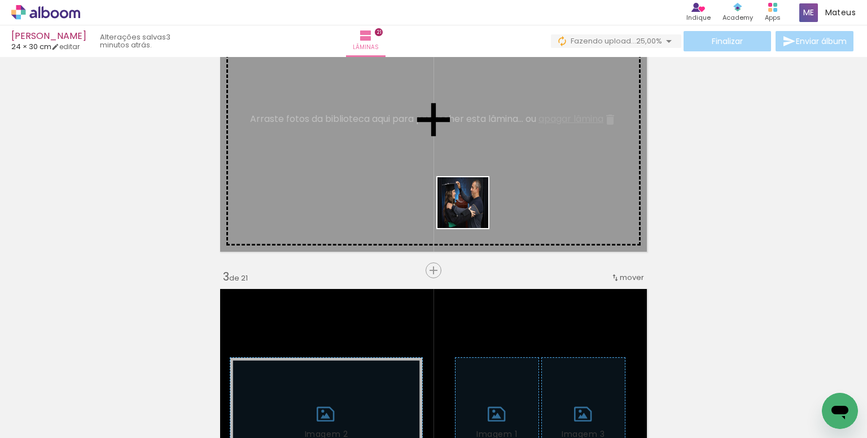
drag, startPoint x: 497, startPoint y: 405, endPoint x: 471, endPoint y: 208, distance: 198.8
click at [471, 208] on quentale-workspace at bounding box center [433, 219] width 867 height 438
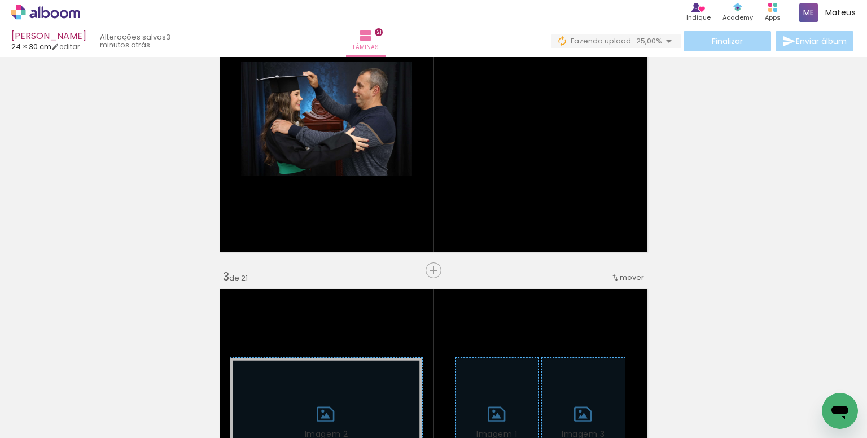
scroll to position [0, 2438]
drag, startPoint x: 662, startPoint y: 382, endPoint x: 634, endPoint y: 388, distance: 28.9
click at [565, 182] on quentale-workspace at bounding box center [433, 219] width 867 height 438
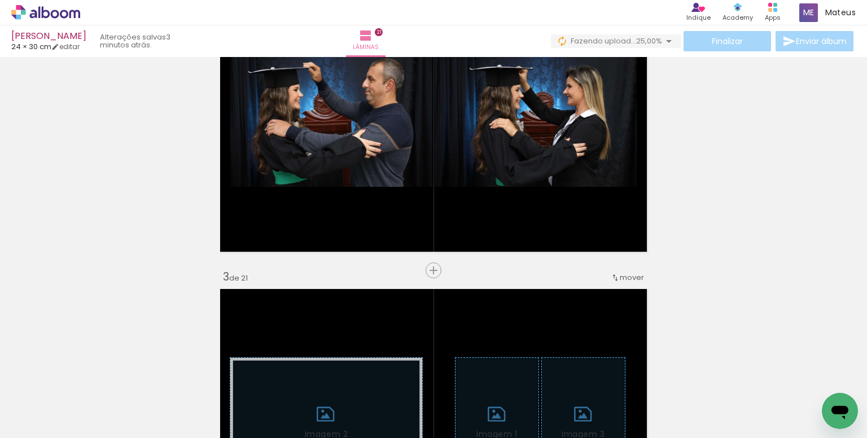
scroll to position [0, 2931]
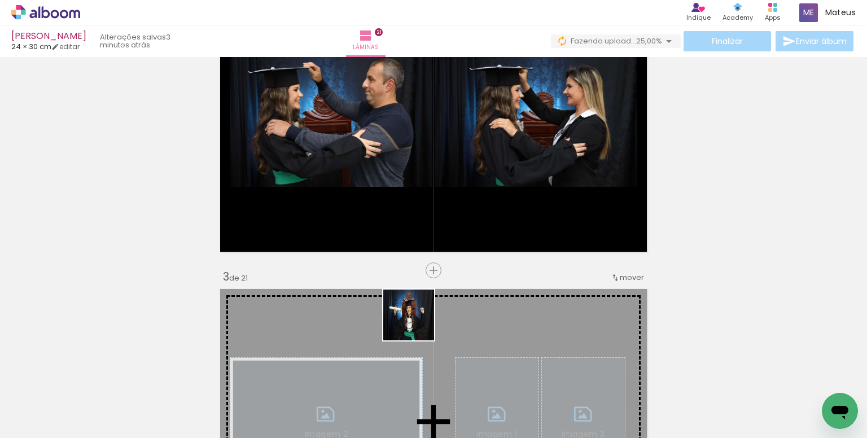
drag, startPoint x: 417, startPoint y: 398, endPoint x: 417, endPoint y: 219, distance: 179.6
click at [417, 219] on quentale-workspace at bounding box center [433, 219] width 867 height 438
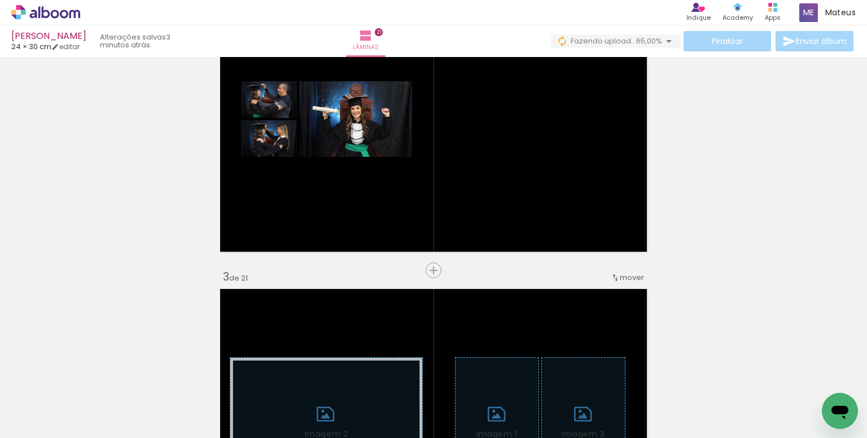
scroll to position [0, 5300]
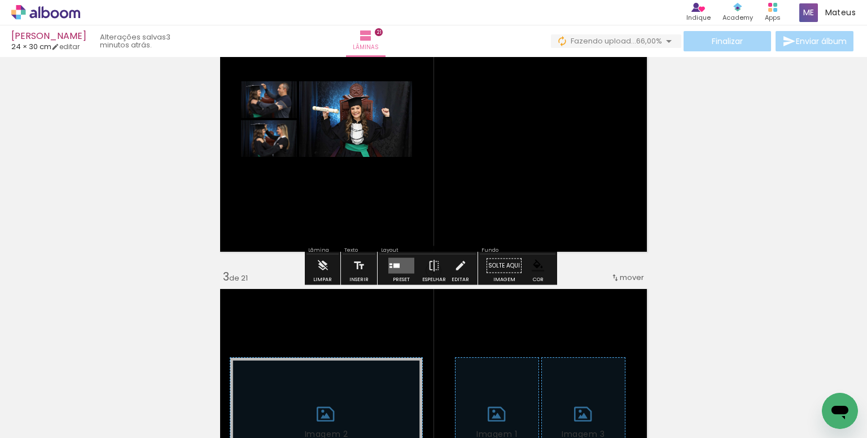
click at [398, 258] on quentale-layouter at bounding box center [402, 266] width 26 height 16
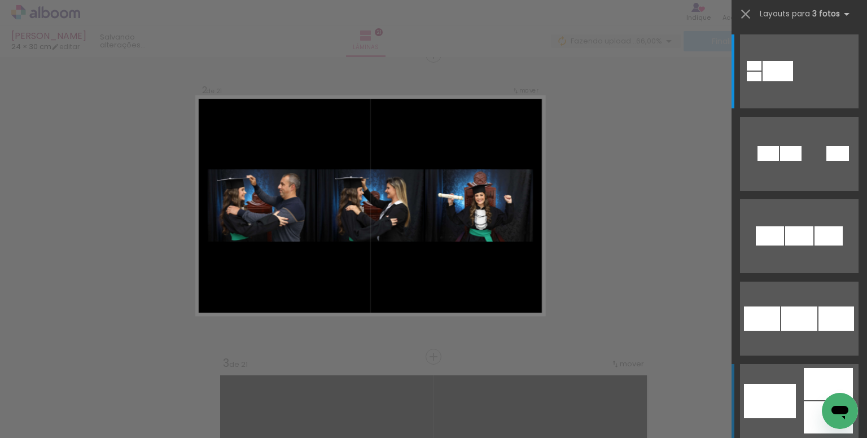
scroll to position [316, 0]
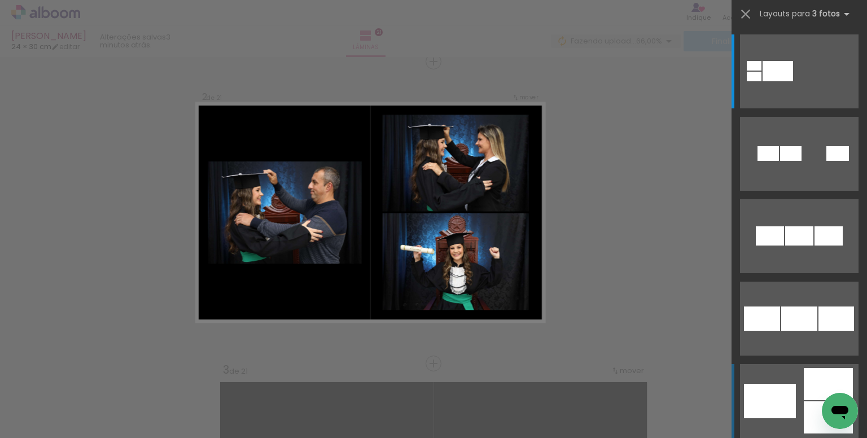
click at [795, 385] on quentale-layouter at bounding box center [799, 401] width 119 height 74
